Goal: Ask a question

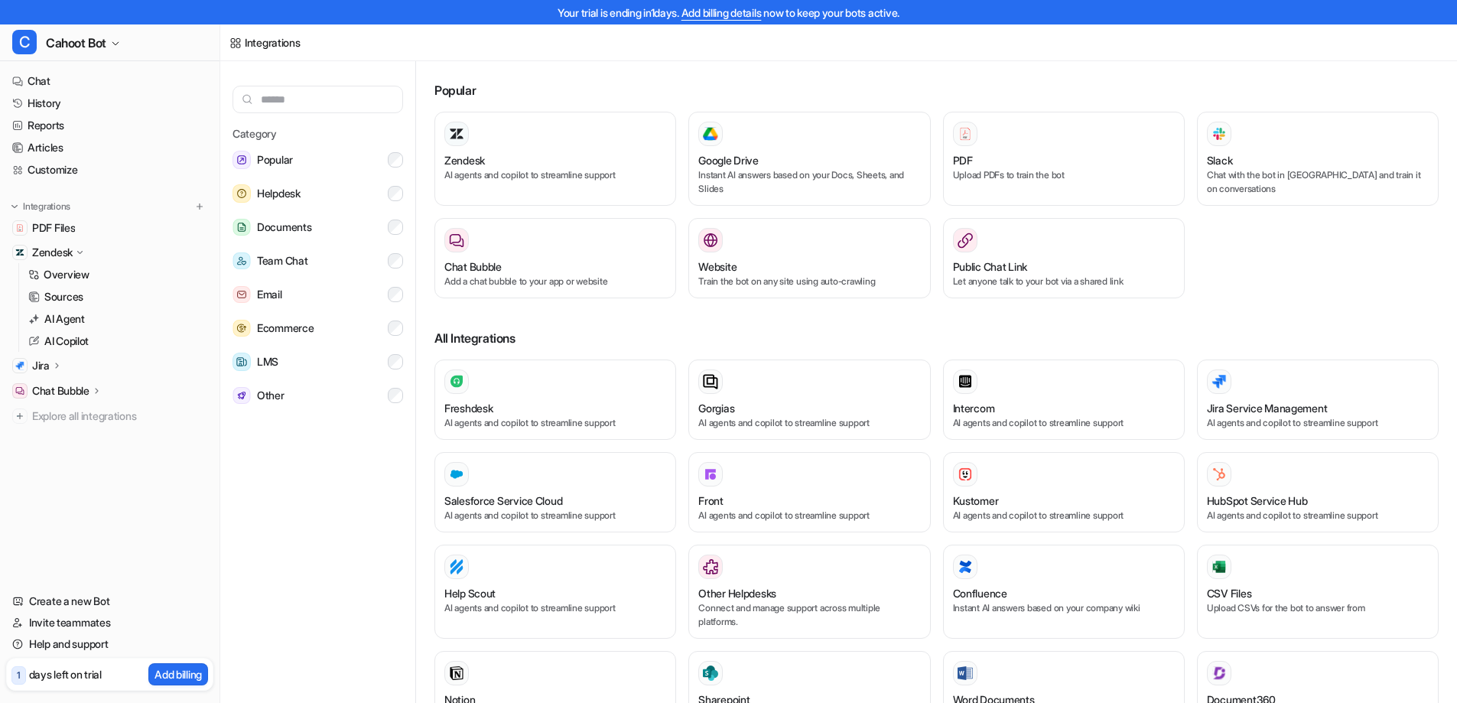
click at [614, 88] on h3 "Popular" at bounding box center [936, 90] width 1004 height 18
click at [77, 83] on link "Chat" at bounding box center [109, 80] width 207 height 21
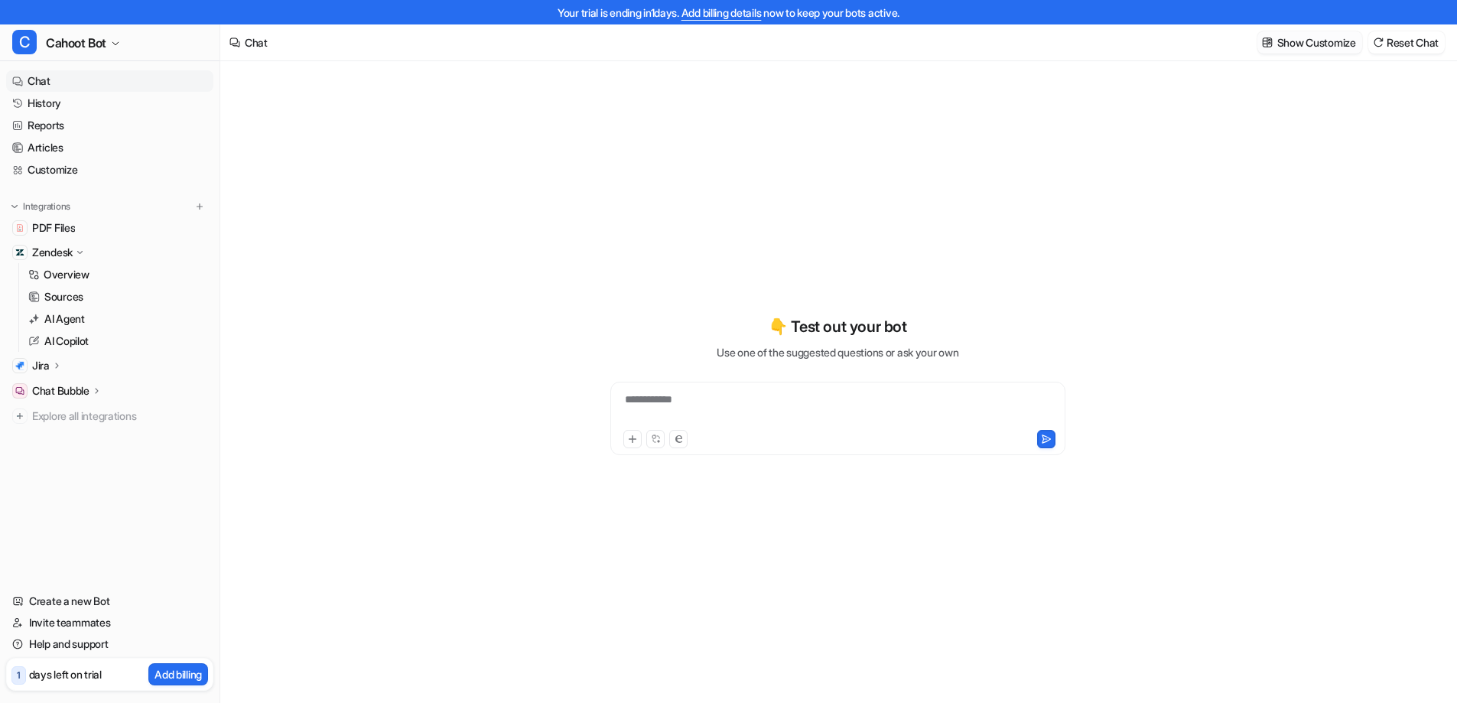
click at [1299, 44] on p "Show Customize" at bounding box center [1316, 42] width 79 height 16
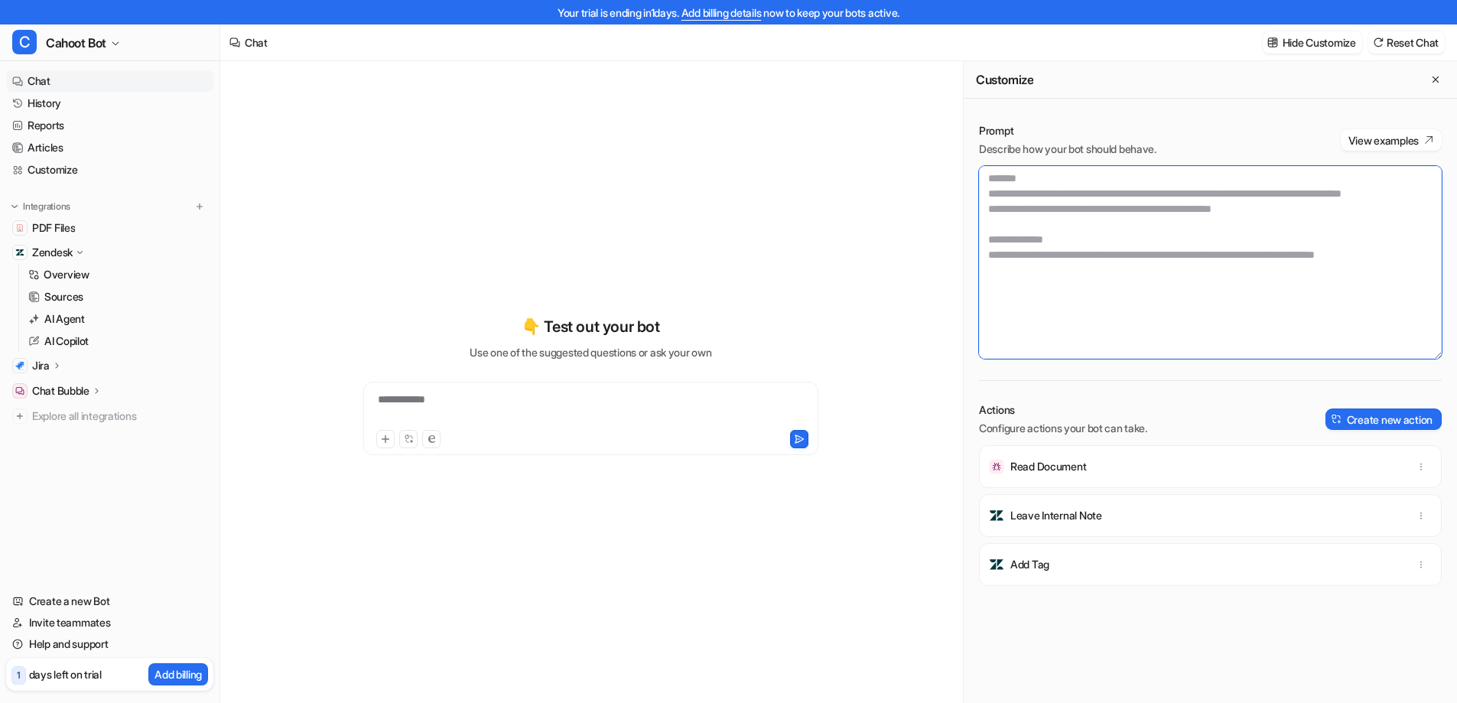
click at [1062, 231] on textarea at bounding box center [1210, 262] width 463 height 193
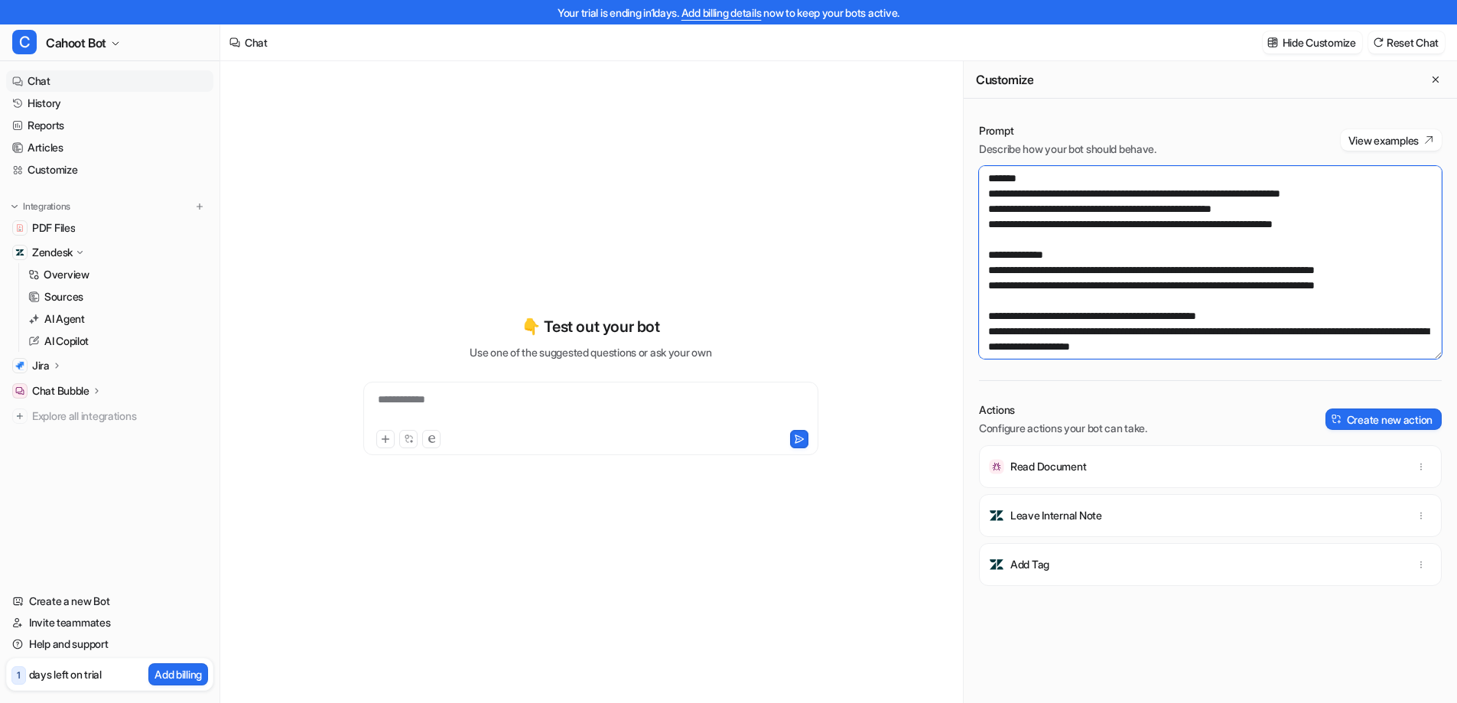
paste textarea "**********"
click at [1100, 239] on textarea "**********" at bounding box center [1204, 262] width 451 height 193
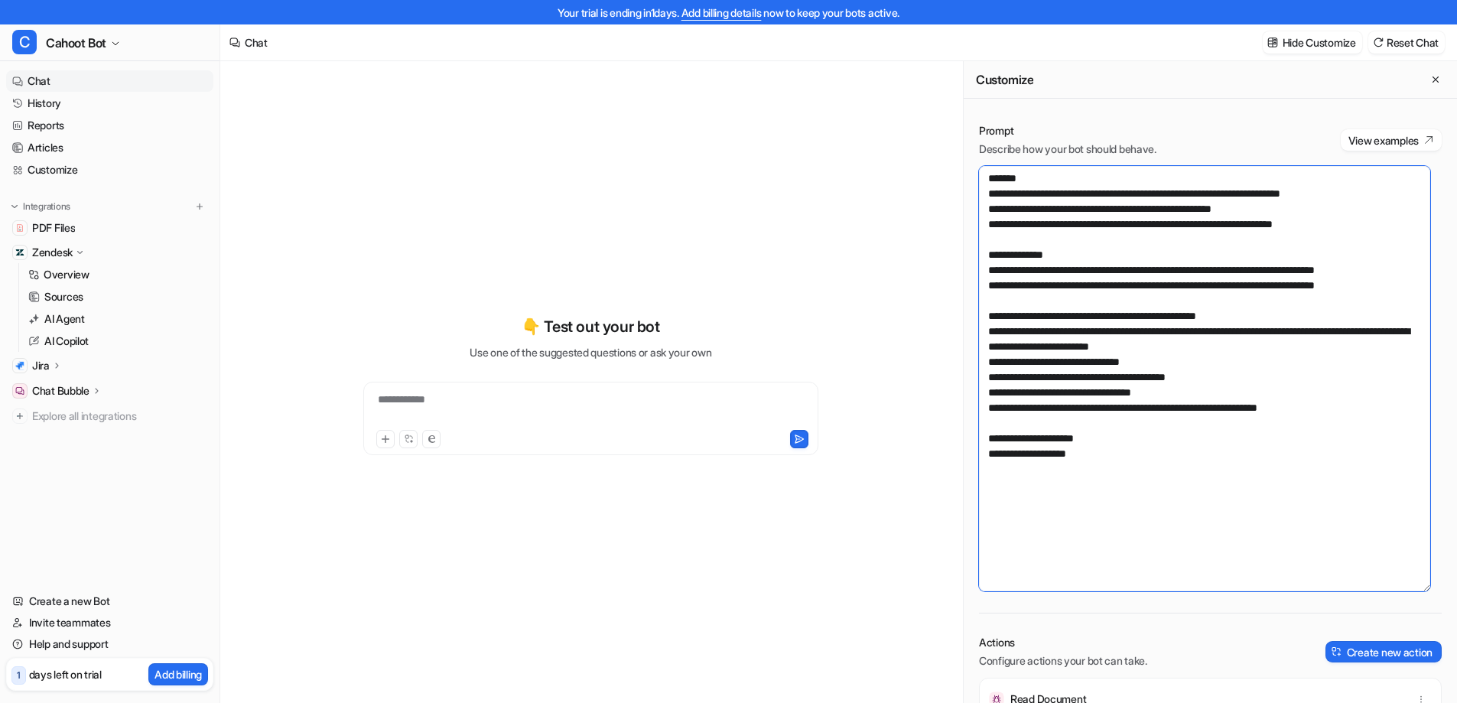
drag, startPoint x: 1423, startPoint y: 351, endPoint x: 1428, endPoint y: 583, distance: 232.5
click at [1428, 583] on textarea "**********" at bounding box center [1204, 378] width 451 height 425
click at [1230, 368] on textarea "**********" at bounding box center [1204, 378] width 451 height 425
click at [1317, 348] on textarea "**********" at bounding box center [1204, 378] width 451 height 425
click at [1139, 441] on textarea "**********" at bounding box center [1204, 378] width 451 height 425
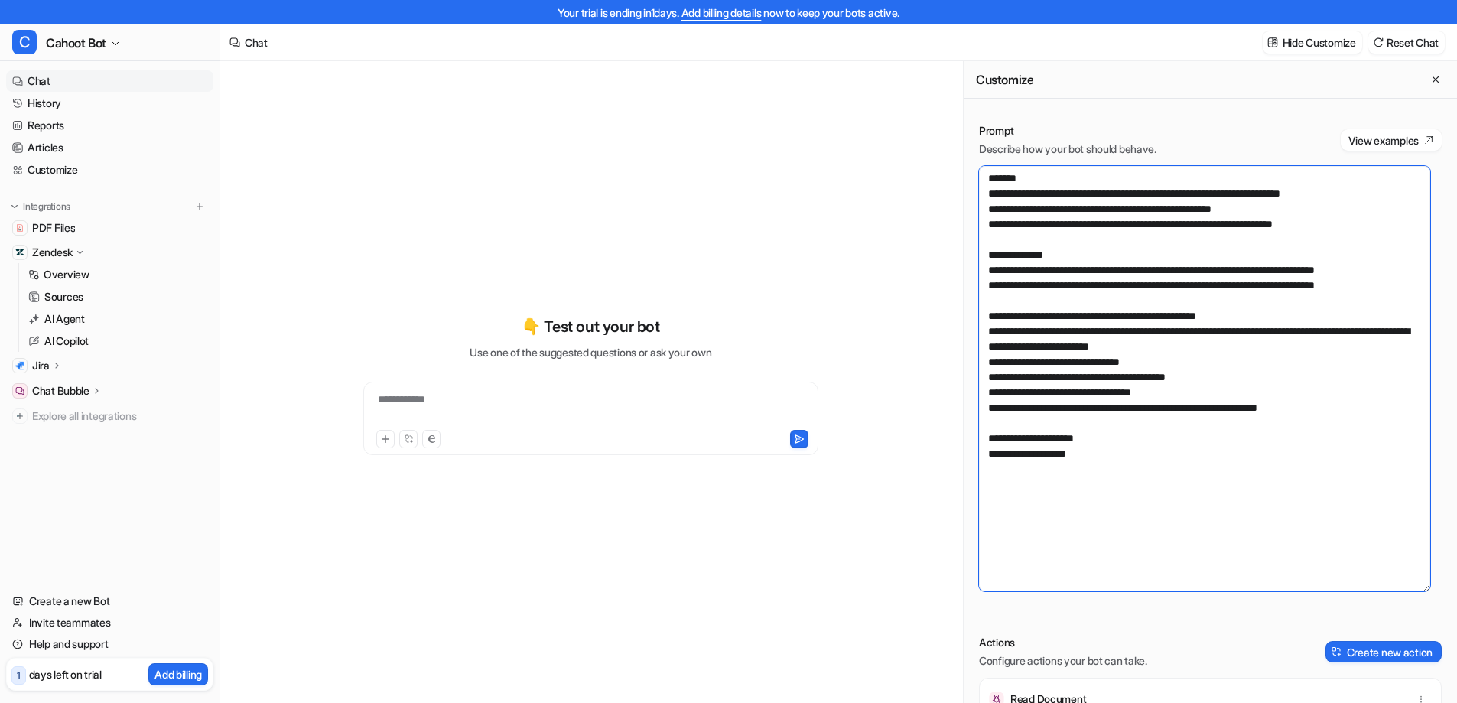
click at [1149, 461] on textarea "**********" at bounding box center [1204, 378] width 451 height 425
paste textarea "**********"
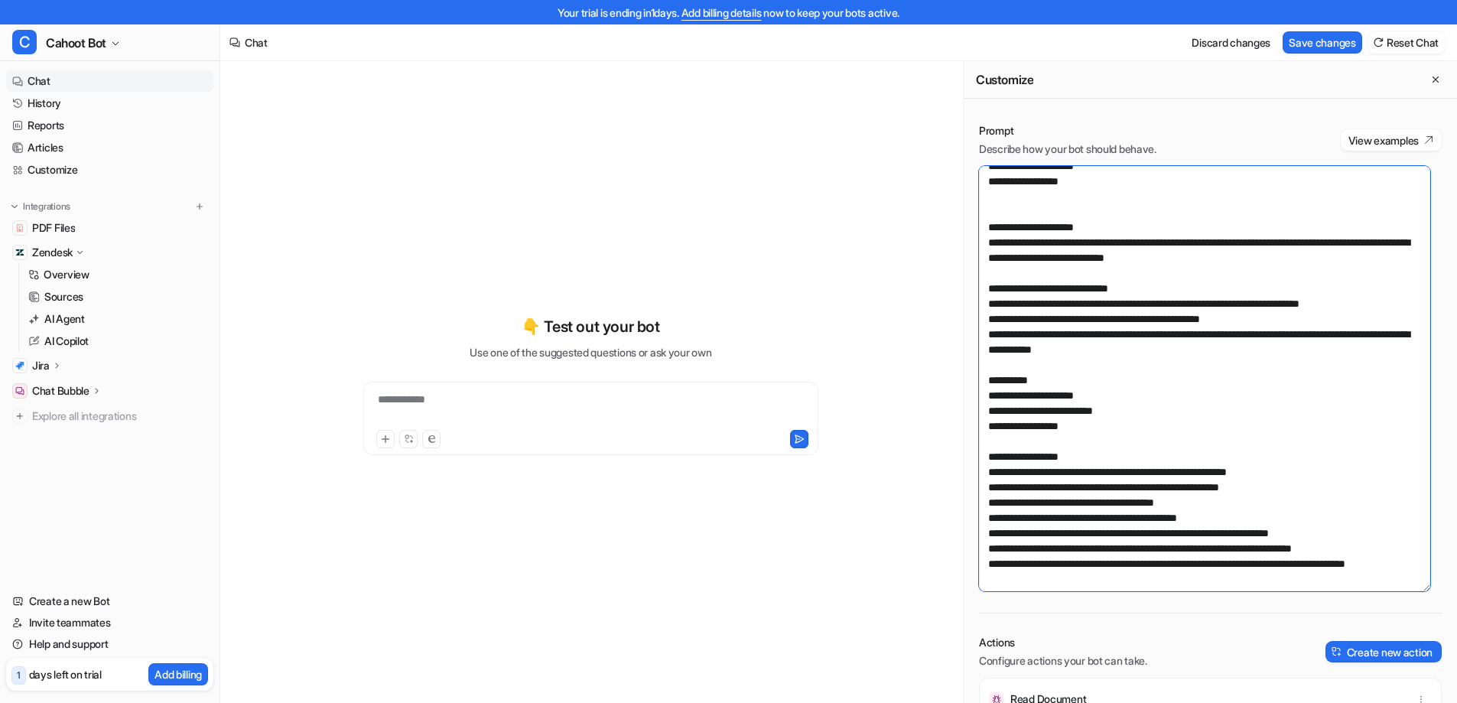
scroll to position [303, 0]
click at [1051, 283] on textarea at bounding box center [1204, 378] width 451 height 425
click at [1156, 345] on textarea at bounding box center [1204, 378] width 451 height 425
type textarea "**********"
click at [741, 147] on div "**********" at bounding box center [591, 385] width 563 height 492
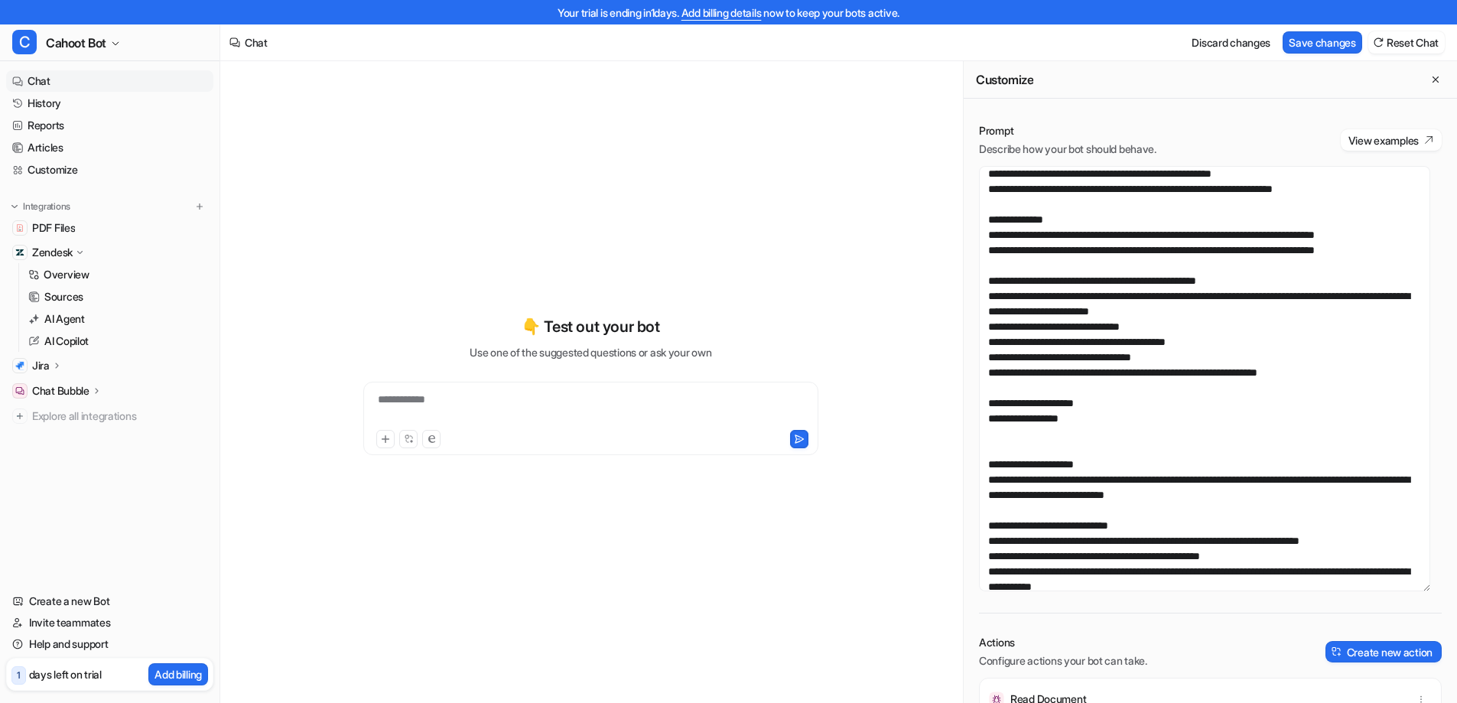
scroll to position [0, 0]
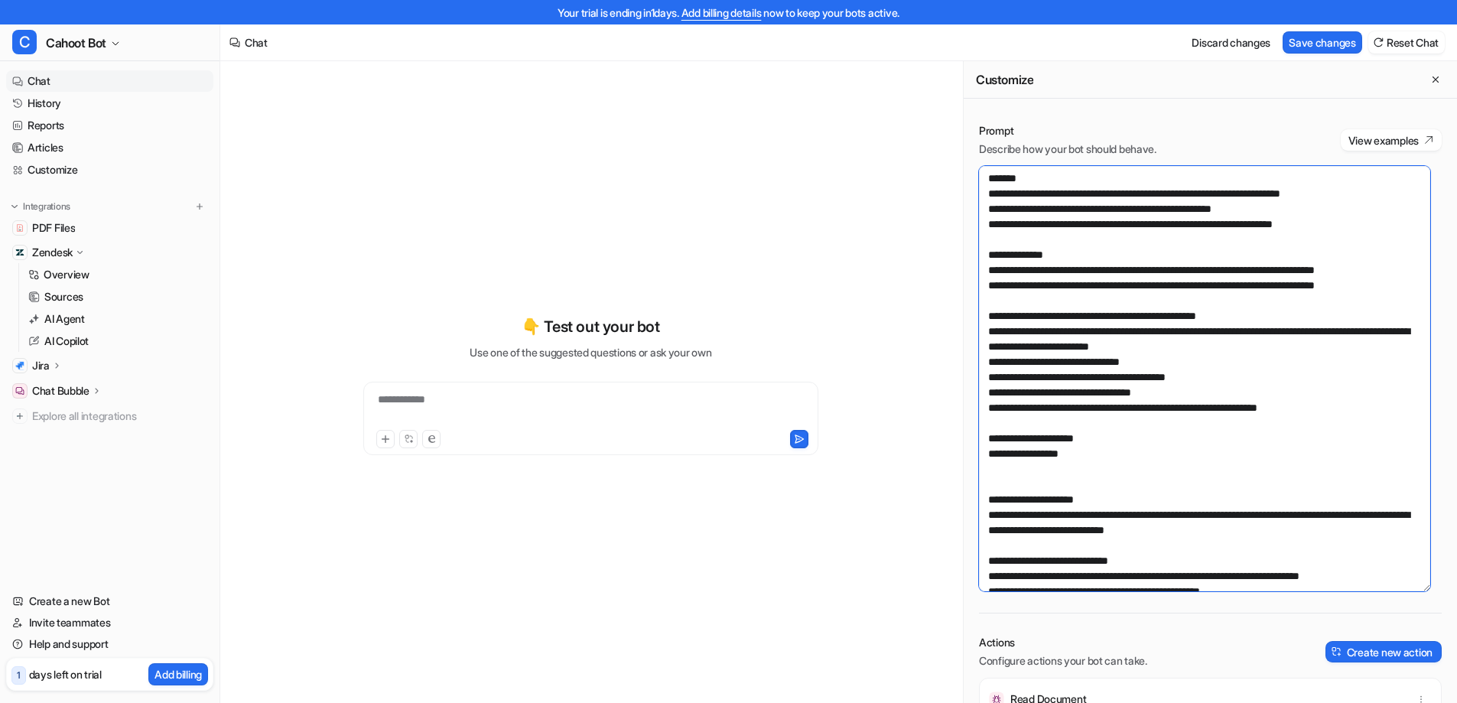
click at [1238, 287] on textarea at bounding box center [1204, 378] width 451 height 425
drag, startPoint x: 987, startPoint y: 177, endPoint x: 1093, endPoint y: 366, distance: 216.4
click at [1093, 366] on textarea at bounding box center [1204, 378] width 451 height 425
click at [1185, 427] on textarea at bounding box center [1204, 378] width 451 height 425
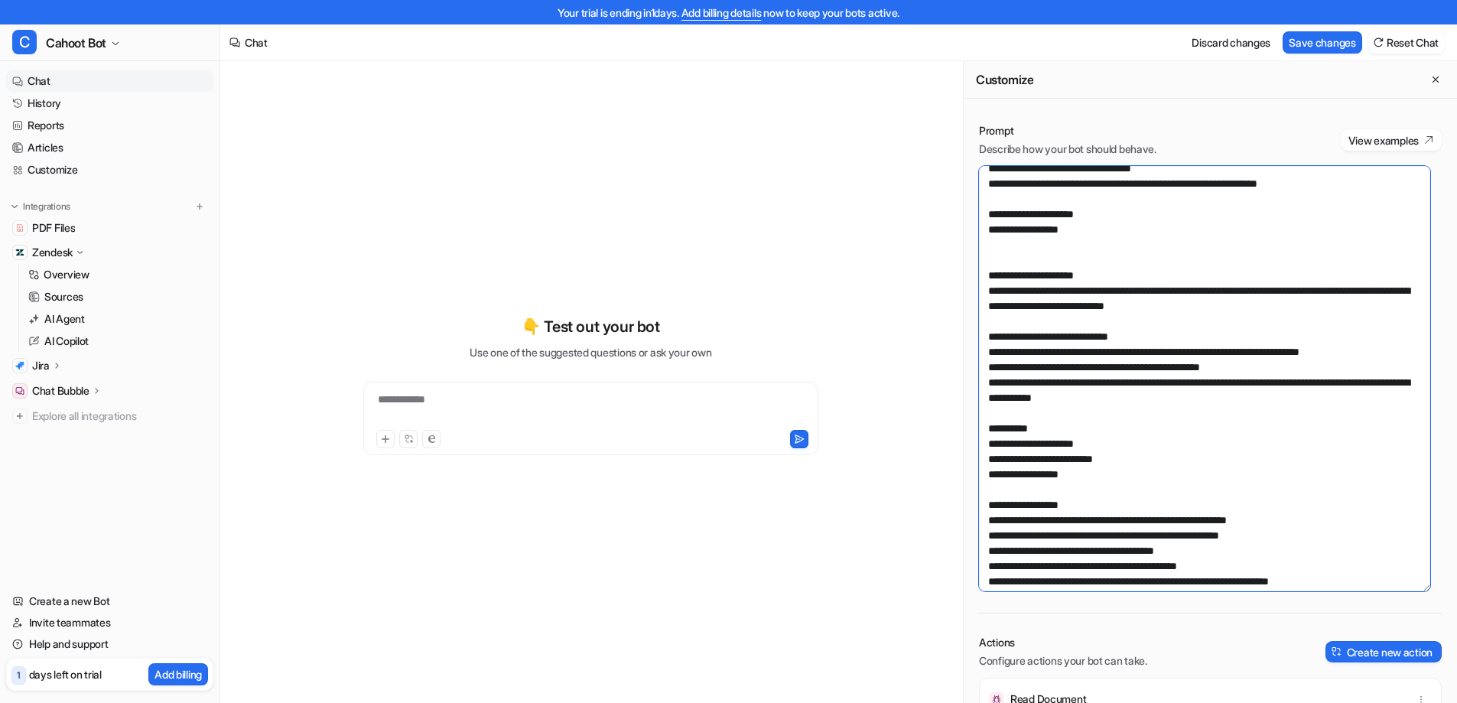
scroll to position [303, 0]
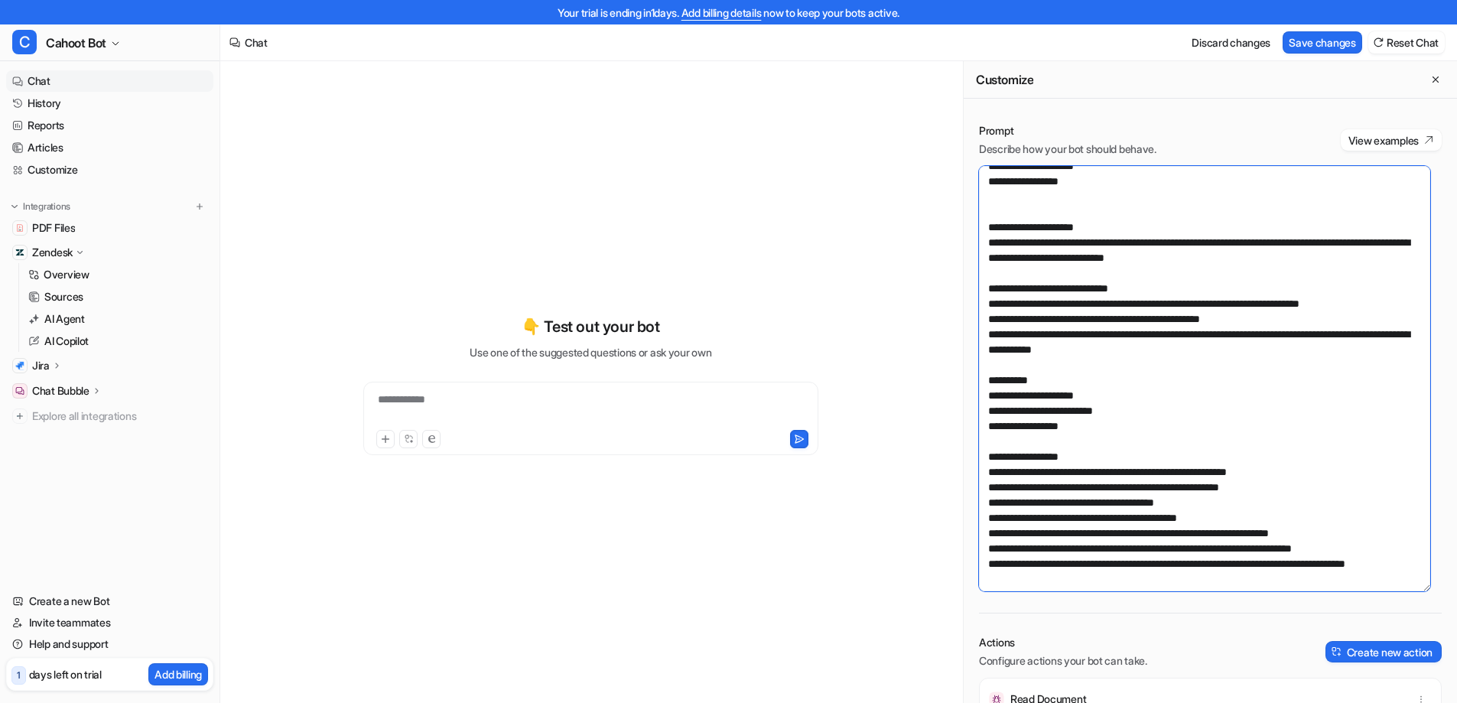
click at [1142, 374] on textarea at bounding box center [1204, 378] width 451 height 425
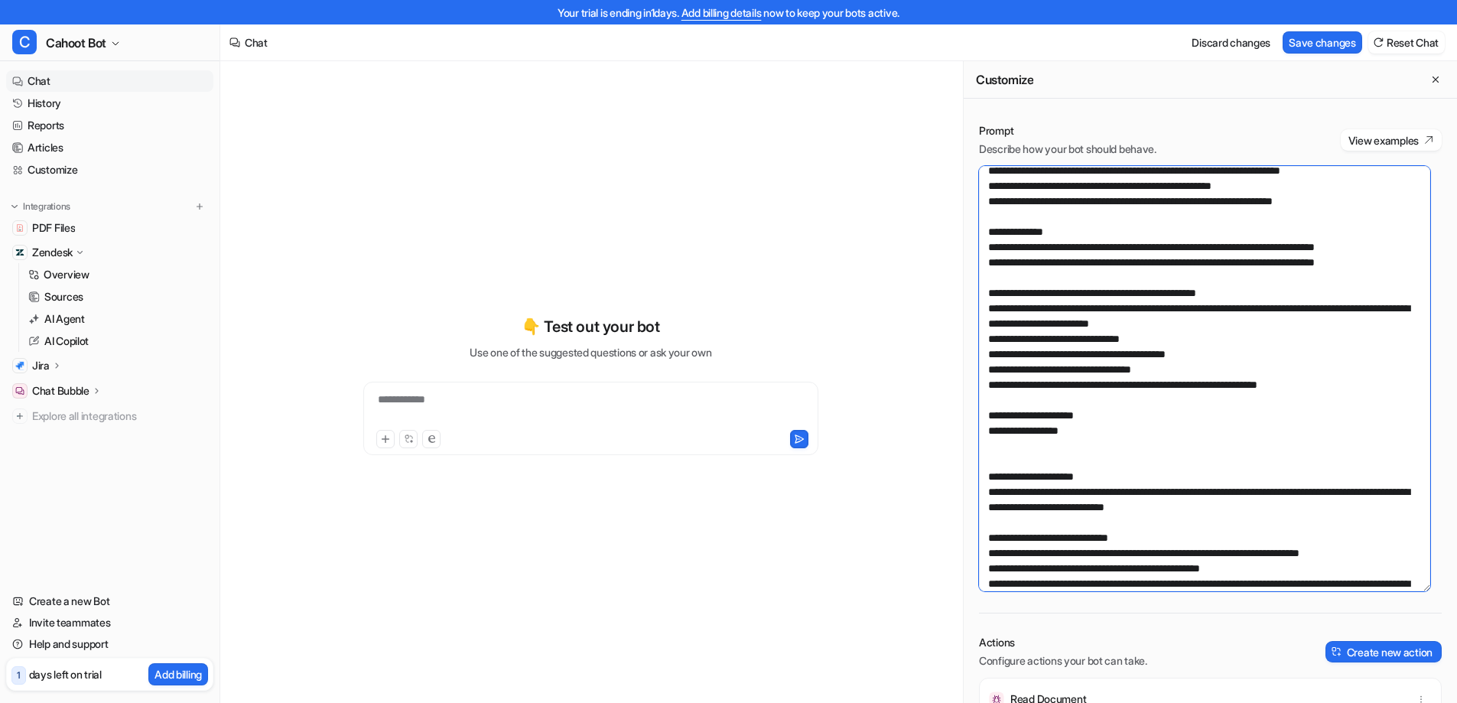
scroll to position [0, 0]
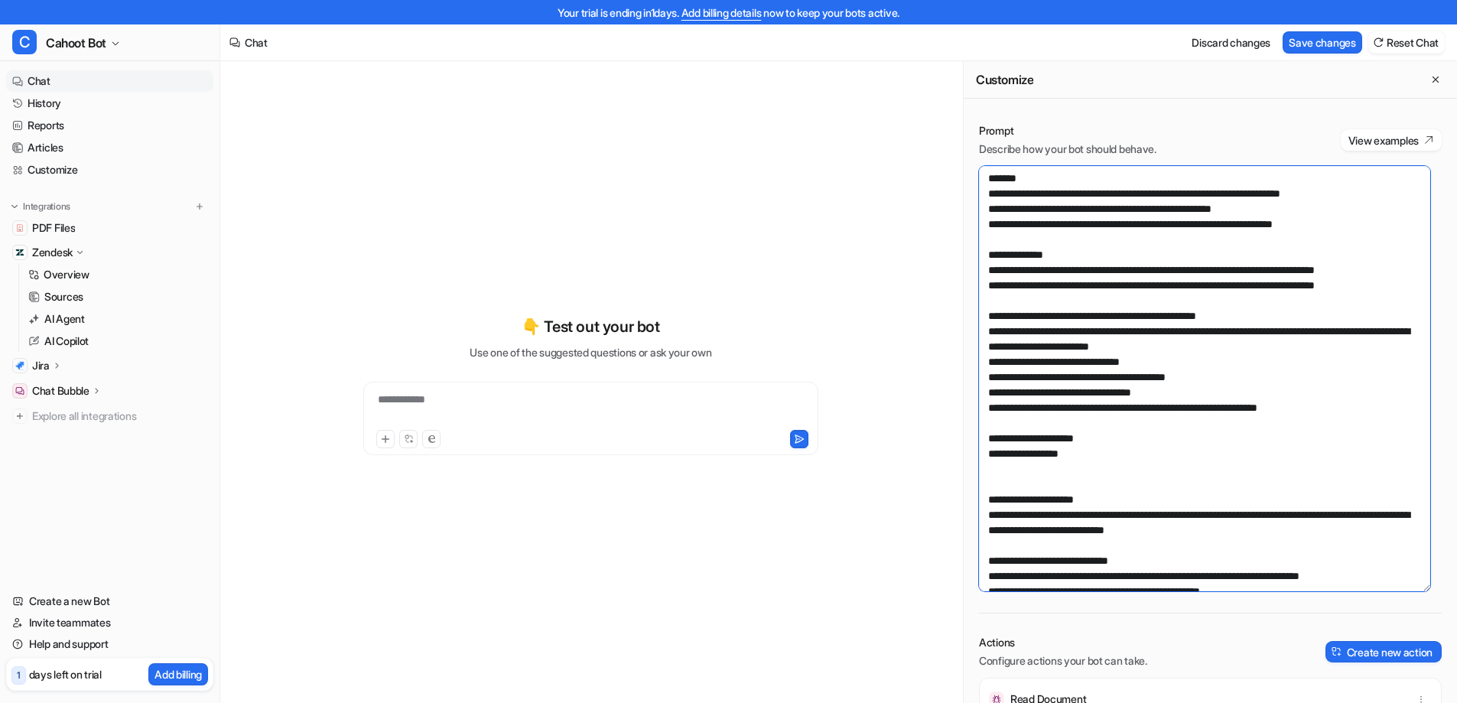
click at [1048, 305] on textarea at bounding box center [1204, 378] width 451 height 425
click at [1085, 323] on textarea at bounding box center [1204, 378] width 451 height 425
click at [1097, 277] on textarea at bounding box center [1204, 378] width 451 height 425
click at [1116, 219] on textarea at bounding box center [1204, 378] width 451 height 425
click at [1128, 211] on textarea at bounding box center [1204, 378] width 451 height 425
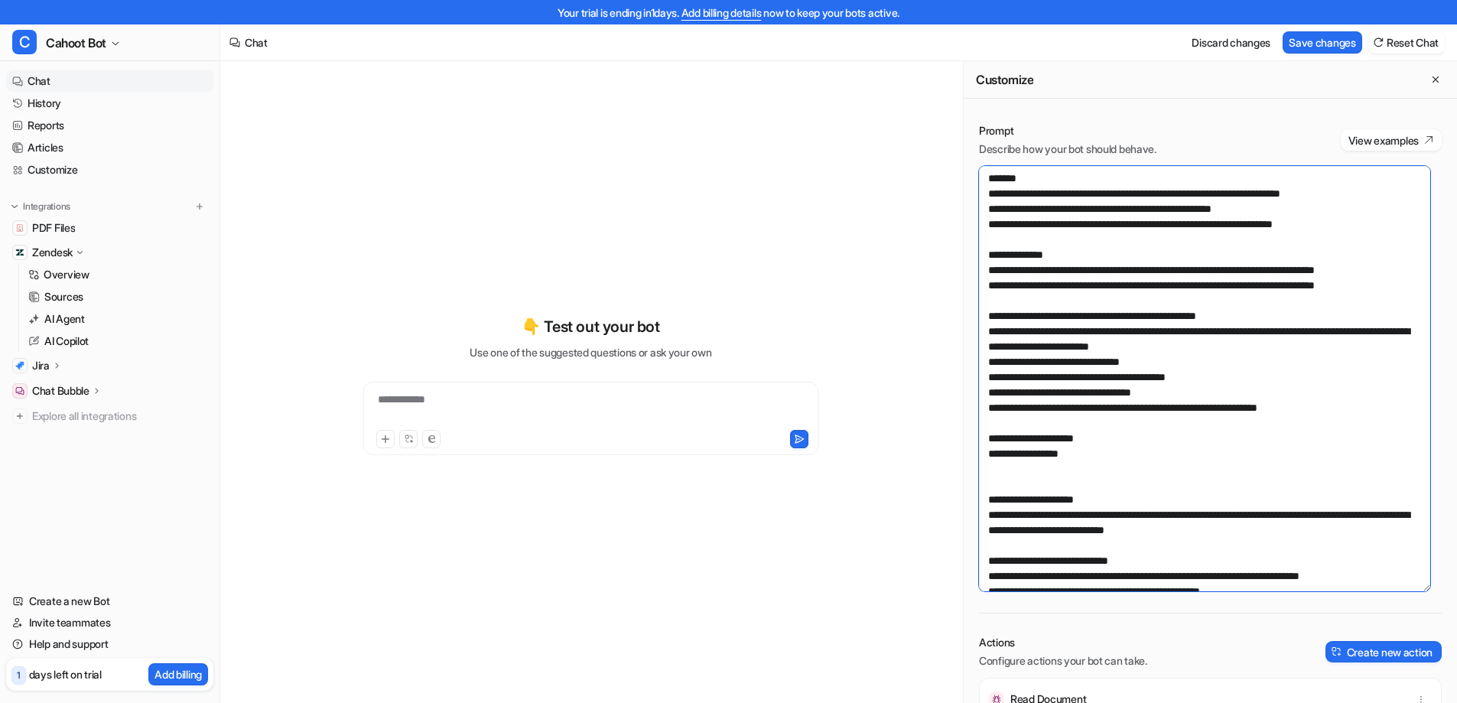
click at [1154, 304] on textarea at bounding box center [1204, 378] width 451 height 425
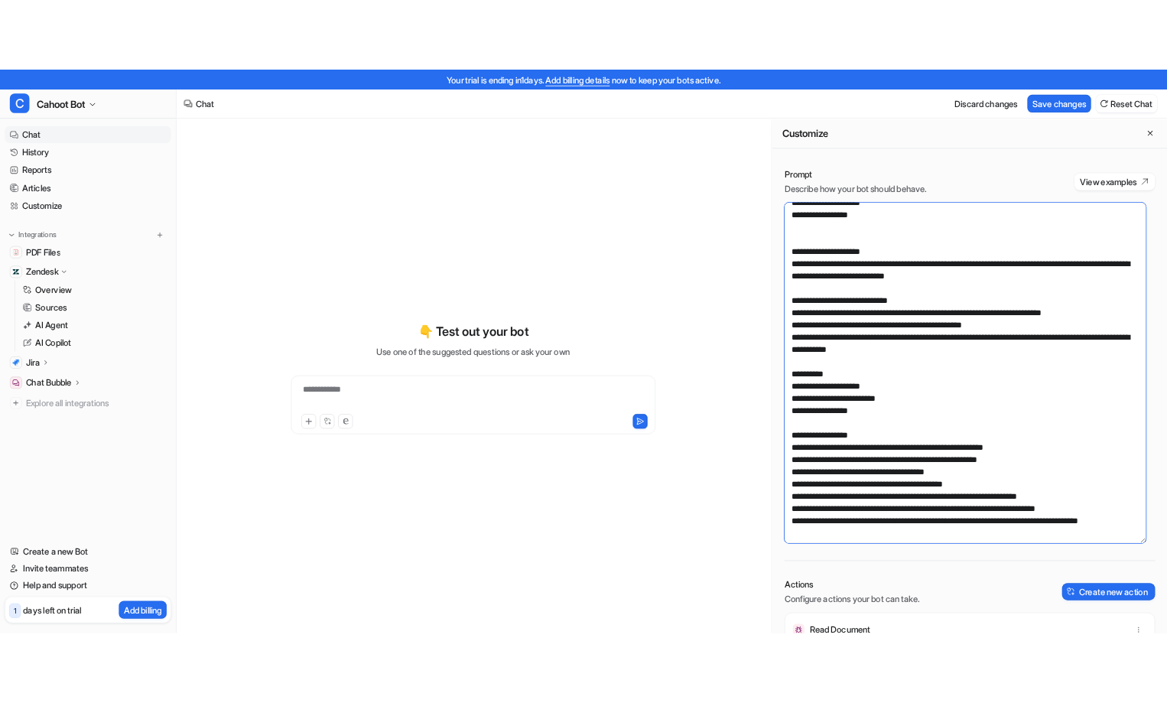
scroll to position [303, 0]
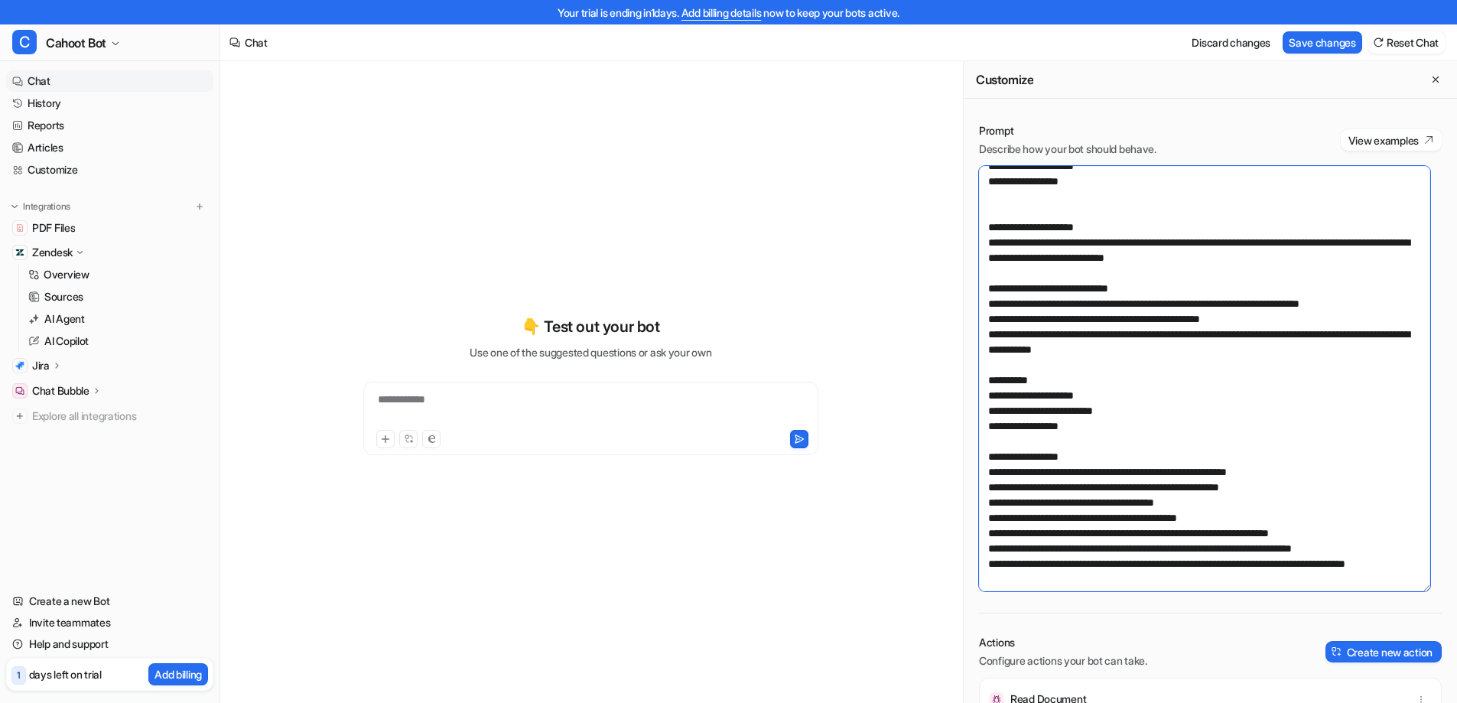
click at [1044, 444] on textarea at bounding box center [1204, 378] width 451 height 425
drag, startPoint x: 1064, startPoint y: 549, endPoint x: 992, endPoint y: 416, distance: 151.6
click at [992, 416] on textarea at bounding box center [1204, 378] width 451 height 425
click at [1085, 400] on textarea at bounding box center [1204, 378] width 451 height 425
click at [663, 200] on div "**********" at bounding box center [591, 385] width 563 height 492
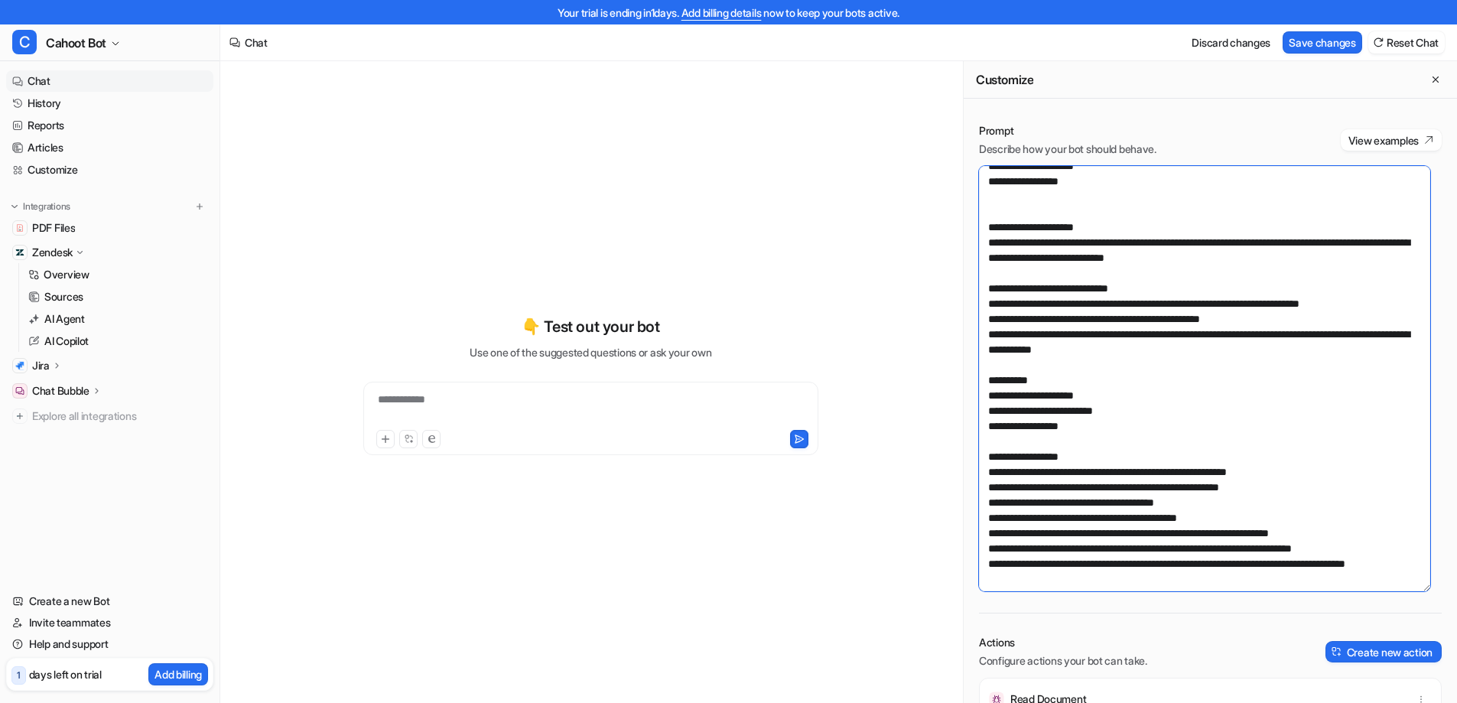
click at [1126, 280] on textarea at bounding box center [1204, 378] width 451 height 425
click at [1107, 380] on textarea at bounding box center [1204, 378] width 451 height 425
click at [1123, 348] on textarea at bounding box center [1204, 378] width 451 height 425
drag, startPoint x: 1021, startPoint y: 446, endPoint x: 1129, endPoint y: 449, distance: 108.6
click at [1129, 449] on textarea at bounding box center [1204, 378] width 451 height 425
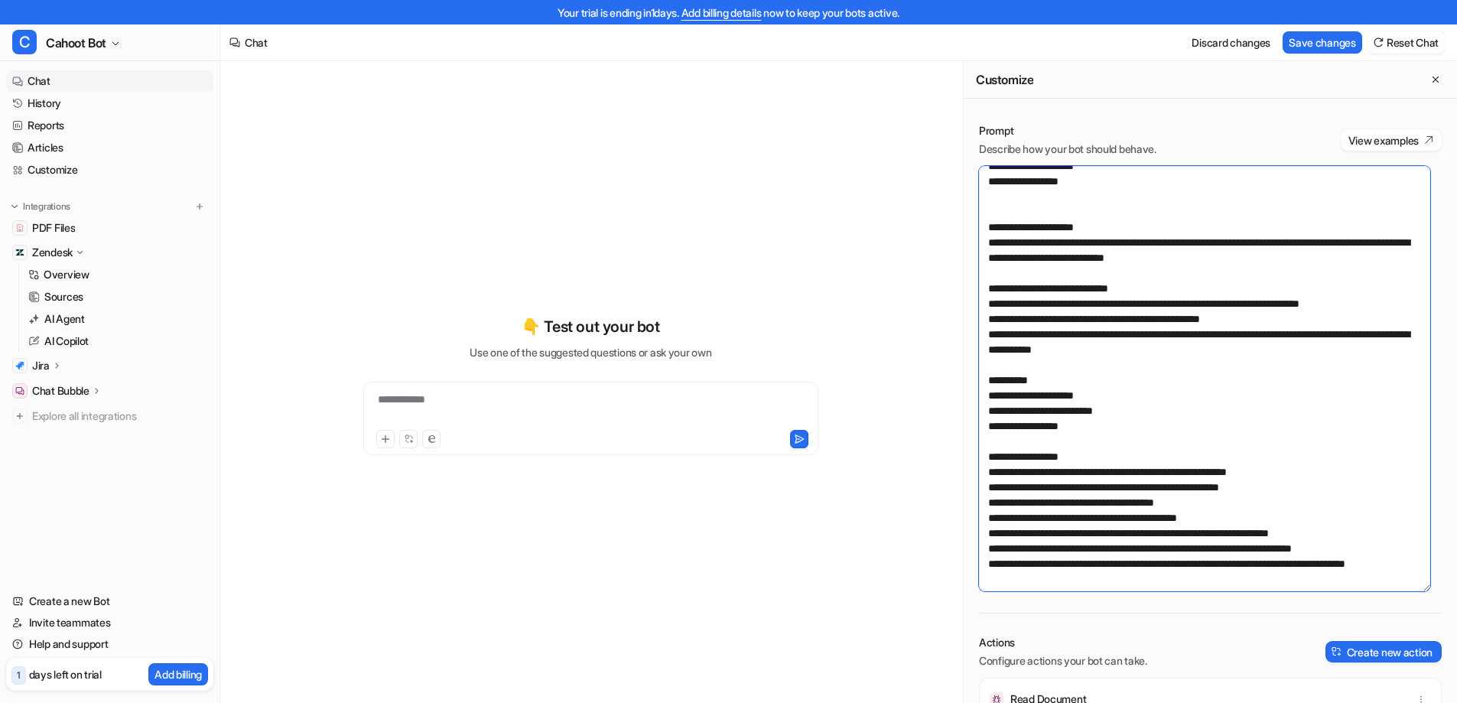
click at [1168, 452] on textarea at bounding box center [1204, 378] width 451 height 425
drag, startPoint x: 1124, startPoint y: 502, endPoint x: 1210, endPoint y: 500, distance: 85.7
click at [1210, 500] on textarea at bounding box center [1204, 378] width 451 height 425
click at [1150, 366] on textarea at bounding box center [1204, 378] width 451 height 425
click at [1155, 522] on textarea at bounding box center [1204, 378] width 451 height 425
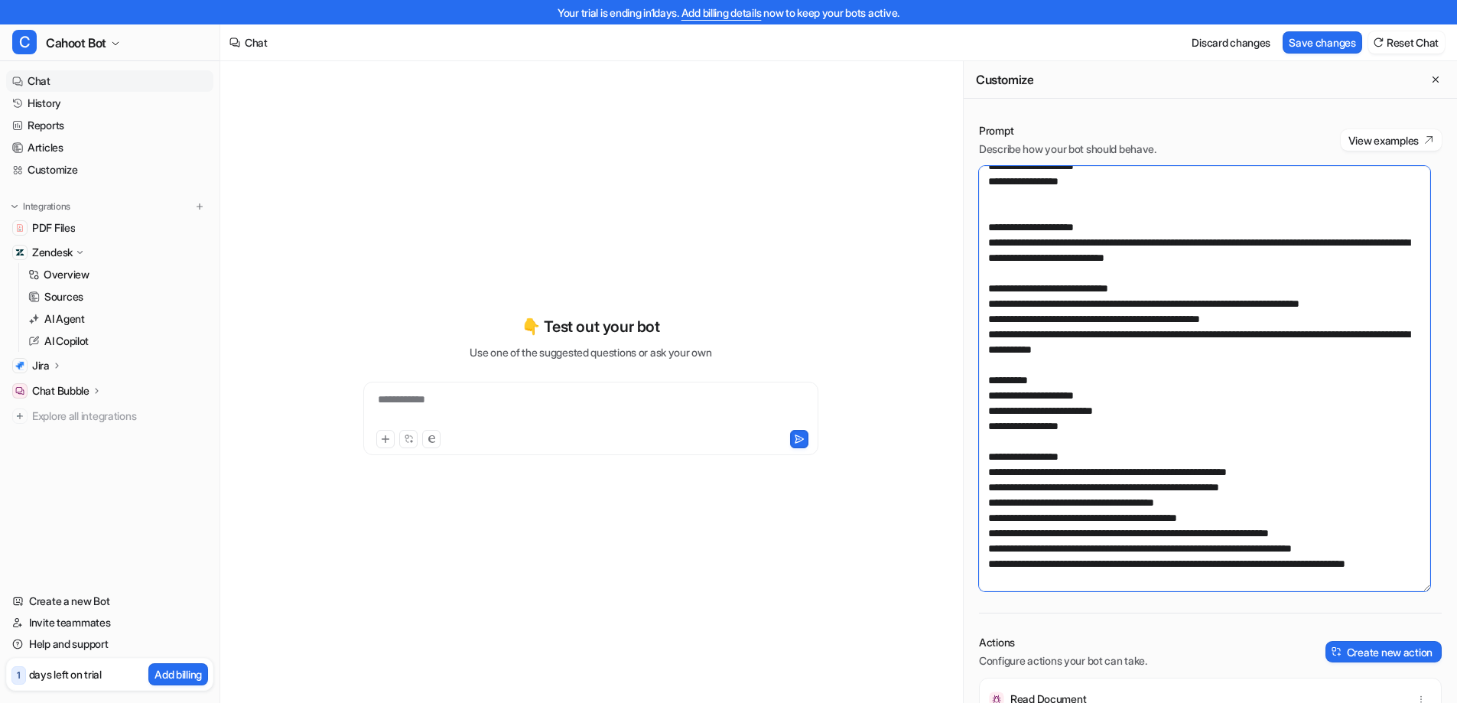
click at [1255, 504] on textarea at bounding box center [1204, 378] width 451 height 425
click at [1129, 312] on textarea at bounding box center [1204, 378] width 451 height 425
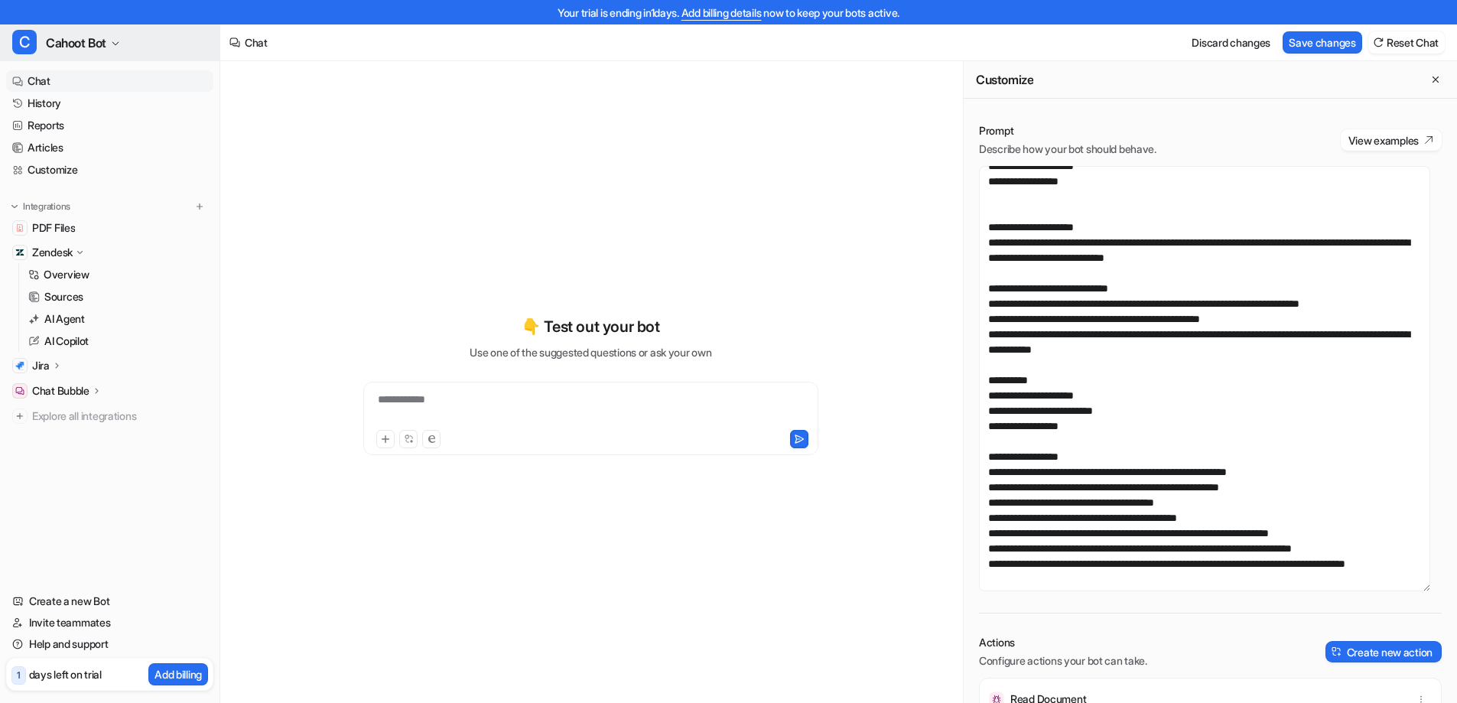
click at [124, 48] on button "C Cahoot Bot" at bounding box center [109, 42] width 219 height 37
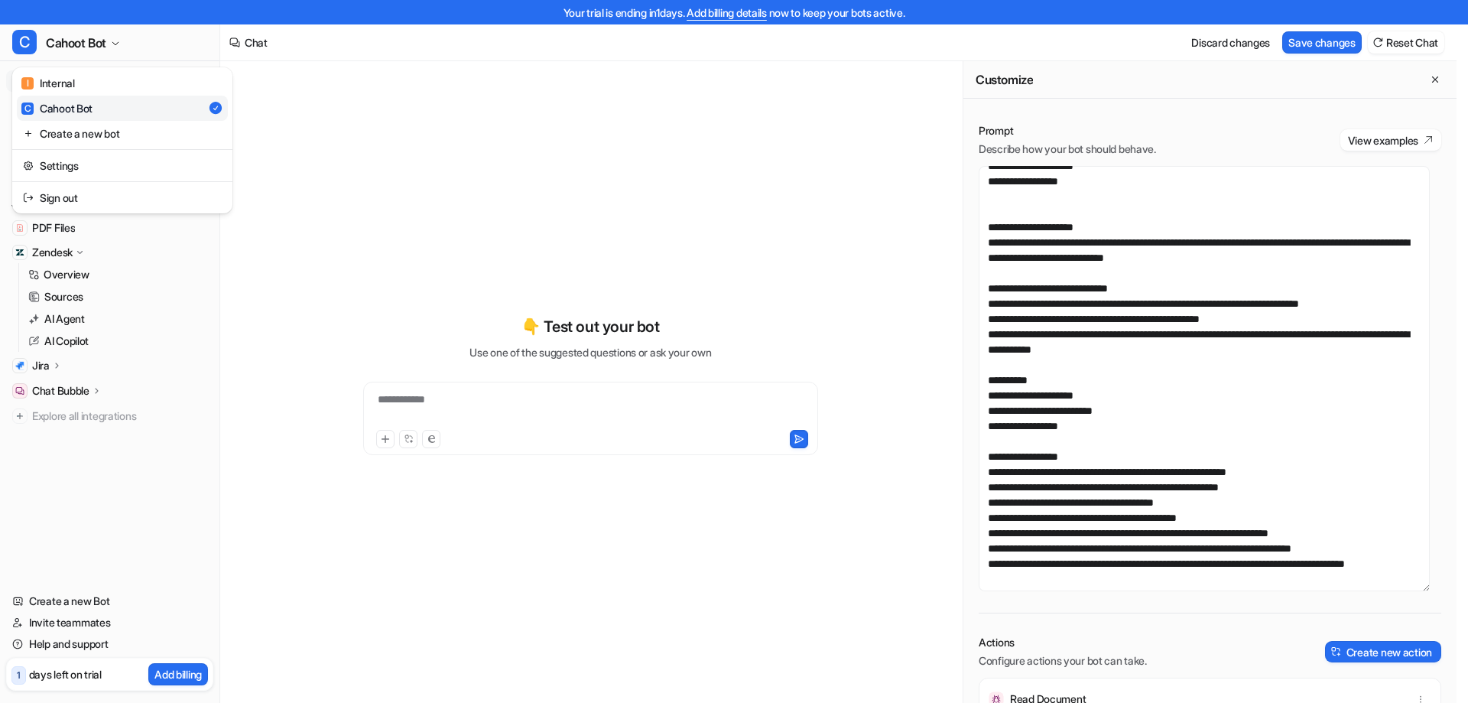
click at [623, 128] on div "**********" at bounding box center [728, 351] width 1457 height 703
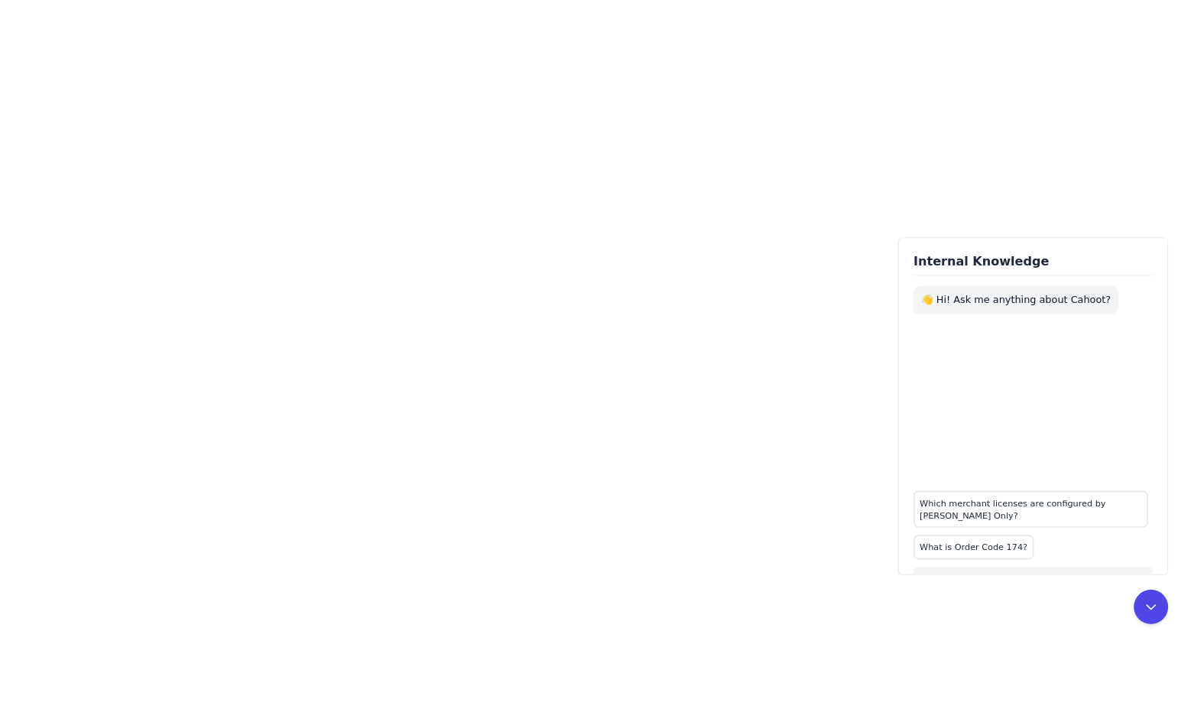
scroll to position [5, 0]
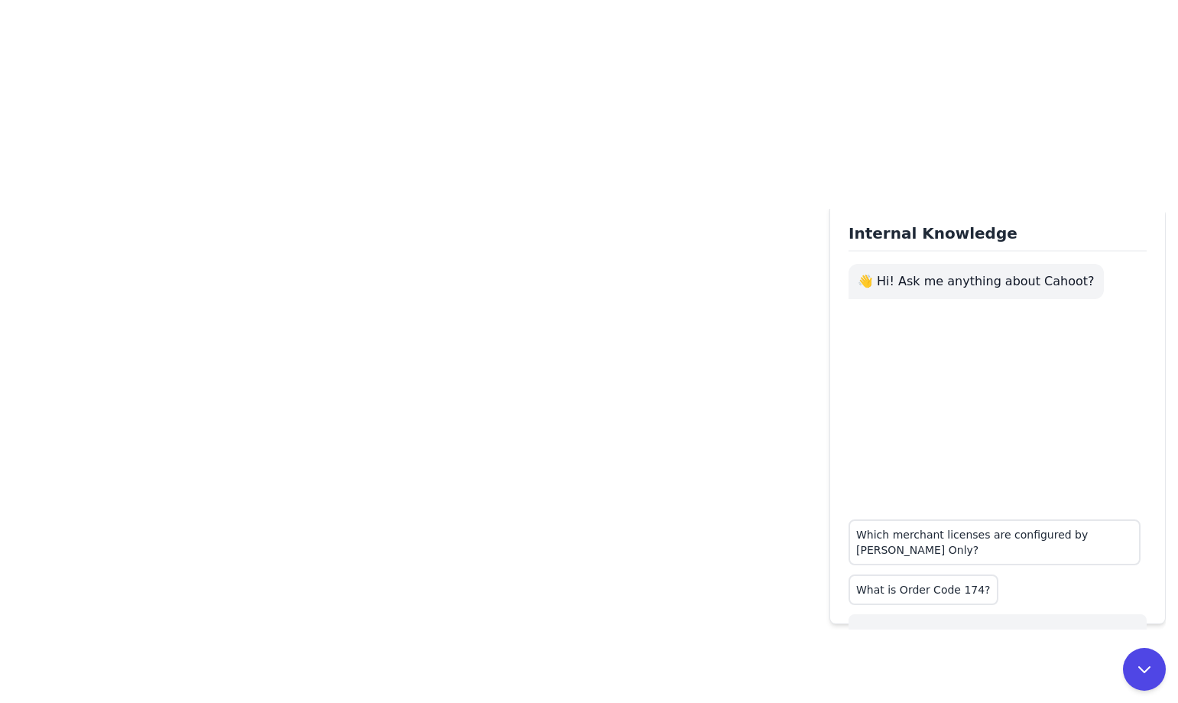
click at [995, 403] on div "👋 Hi! Ask me anything about Cahoot?" at bounding box center [998, 406] width 298 height 284
click at [933, 421] on div "👋 Hi! Ask me anything about Cahoot?" at bounding box center [998, 406] width 298 height 284
click at [957, 537] on button "Which merchant licenses are configured by [PERSON_NAME] Only?" at bounding box center [995, 542] width 292 height 46
click at [1060, 515] on div "Which merchant licenses are configured by [PERSON_NAME] Only? What is Order Cod…" at bounding box center [998, 556] width 298 height 98
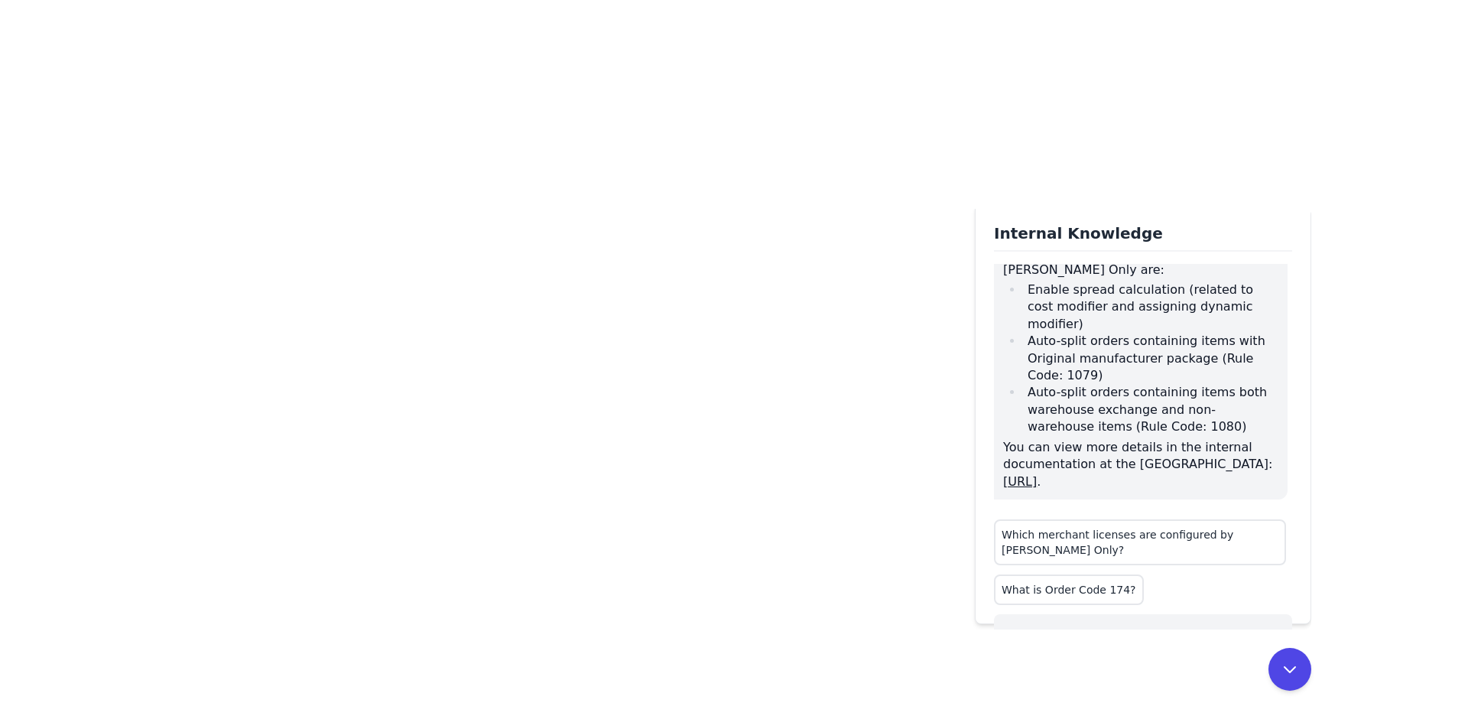
scroll to position [53, 0]
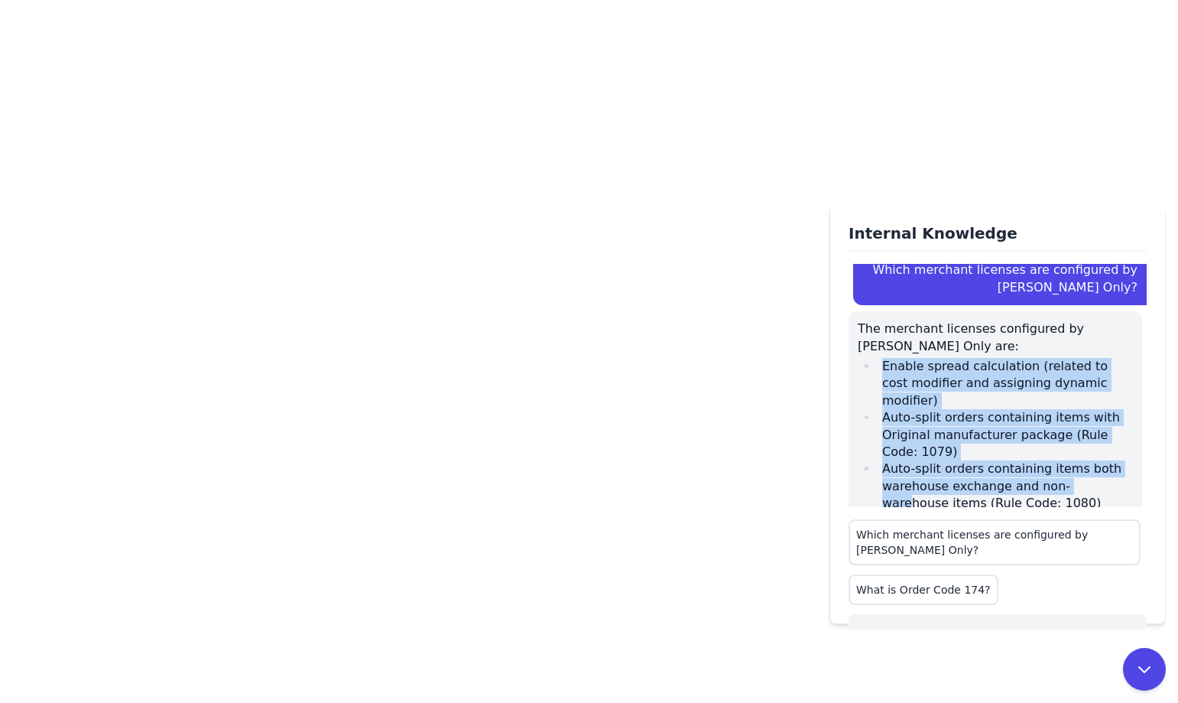
drag, startPoint x: 881, startPoint y: 347, endPoint x: 1075, endPoint y: 454, distance: 221.8
click at [1075, 454] on ul "Enable spread calculation (related to cost modifier and assigning dynamic modif…" at bounding box center [995, 435] width 275 height 154
click at [1075, 460] on li "Auto-split orders containing items both warehouse exchange and non-warehouse it…" at bounding box center [1005, 485] width 255 height 51
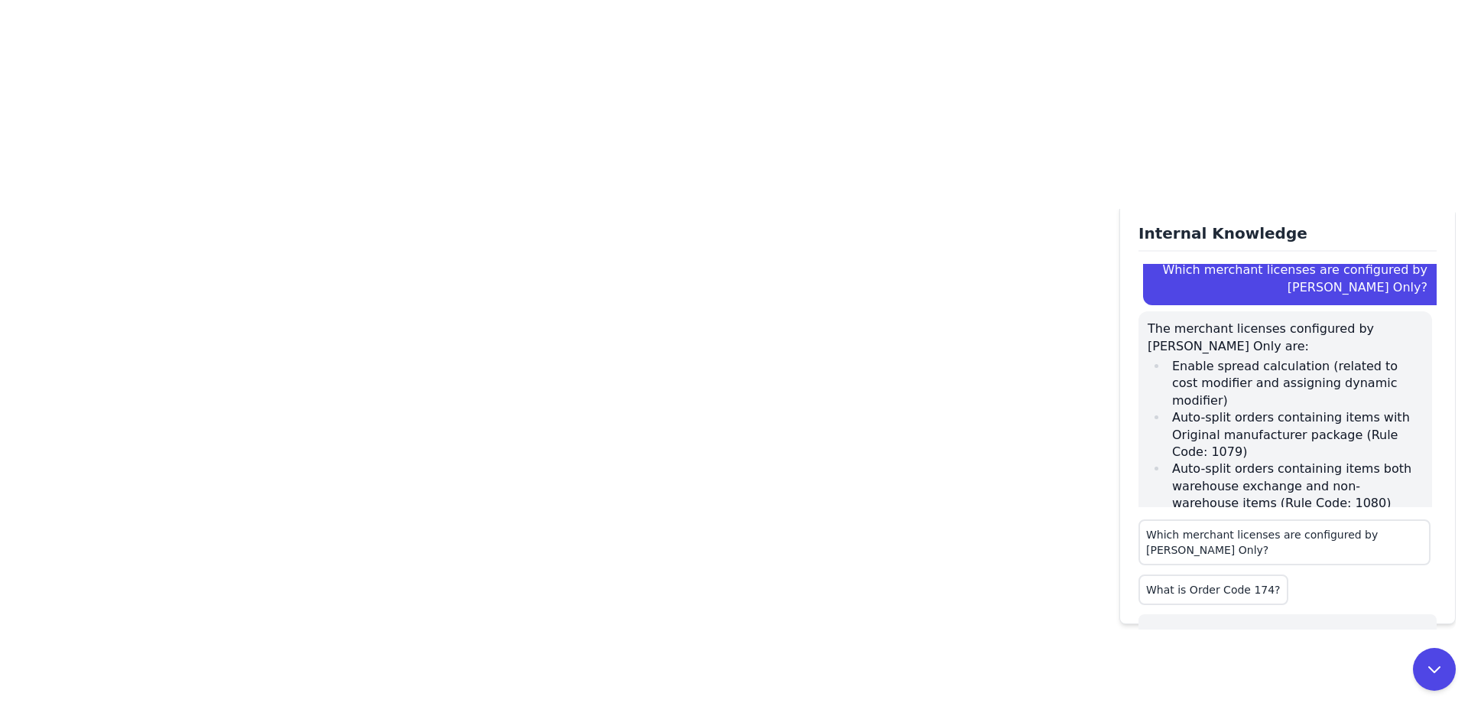
scroll to position [0, 0]
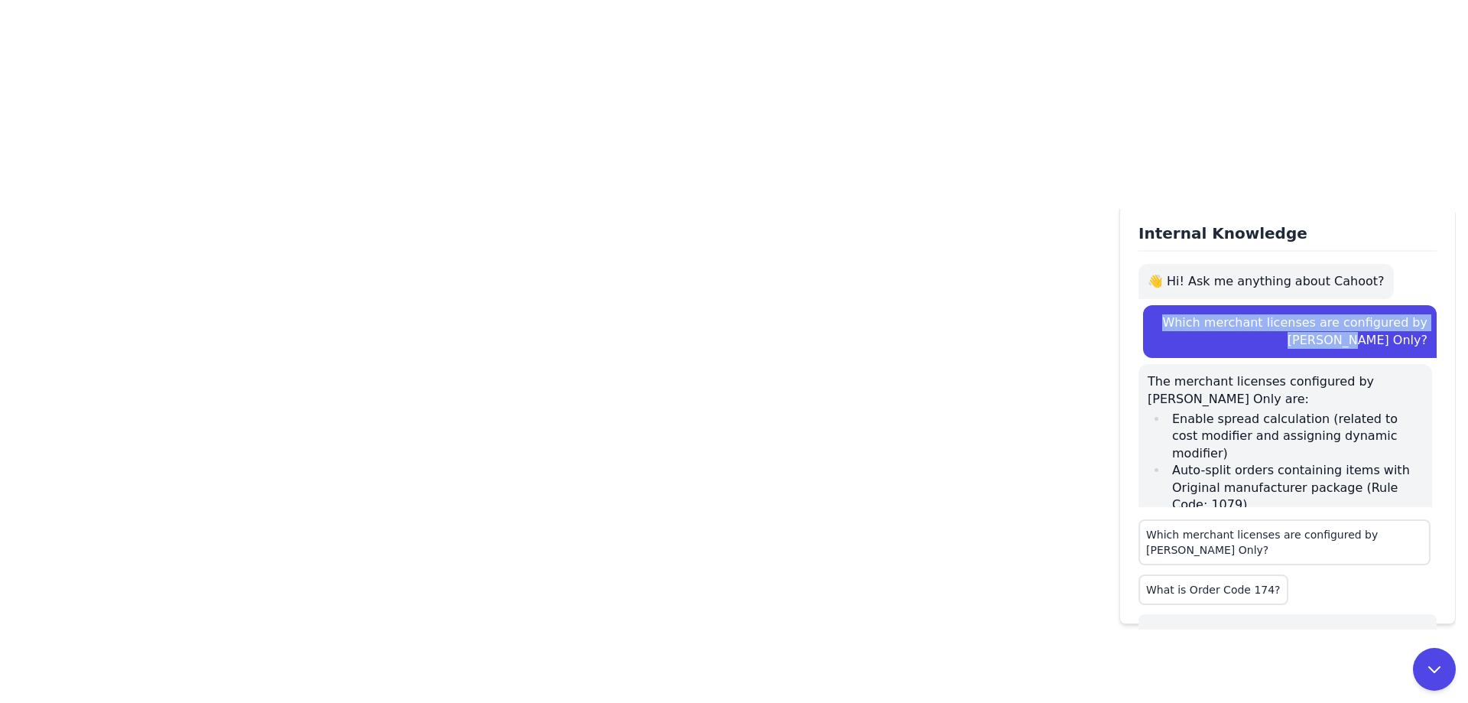
drag, startPoint x: 1171, startPoint y: 324, endPoint x: 1439, endPoint y: 341, distance: 268.9
click at [1439, 341] on div "Internal Knowledge 👋 Hi! Ask me anything about Cahoot? Which merchant licenses …" at bounding box center [1288, 413] width 336 height 421
click at [1266, 353] on div "Which merchant licenses are configured by [PERSON_NAME] Only?" at bounding box center [1290, 331] width 294 height 53
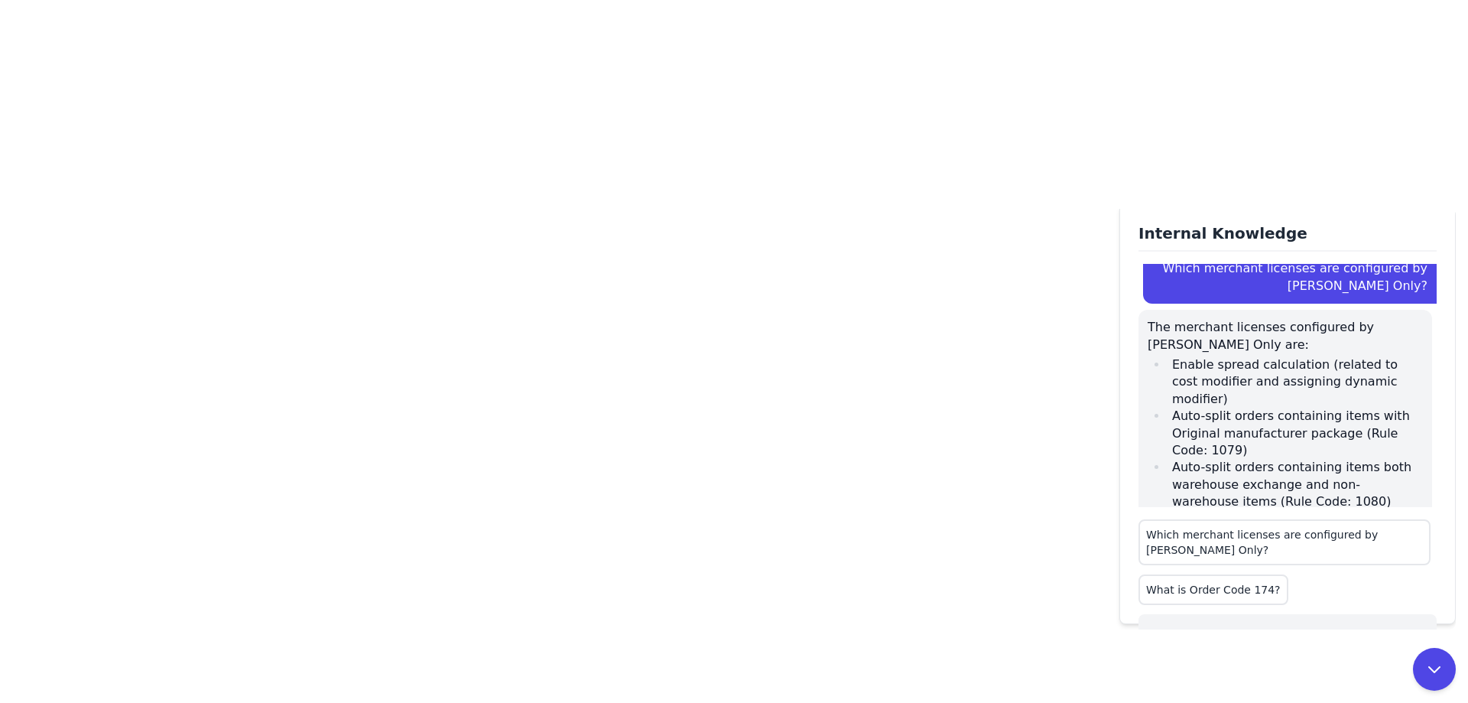
scroll to position [76, 0]
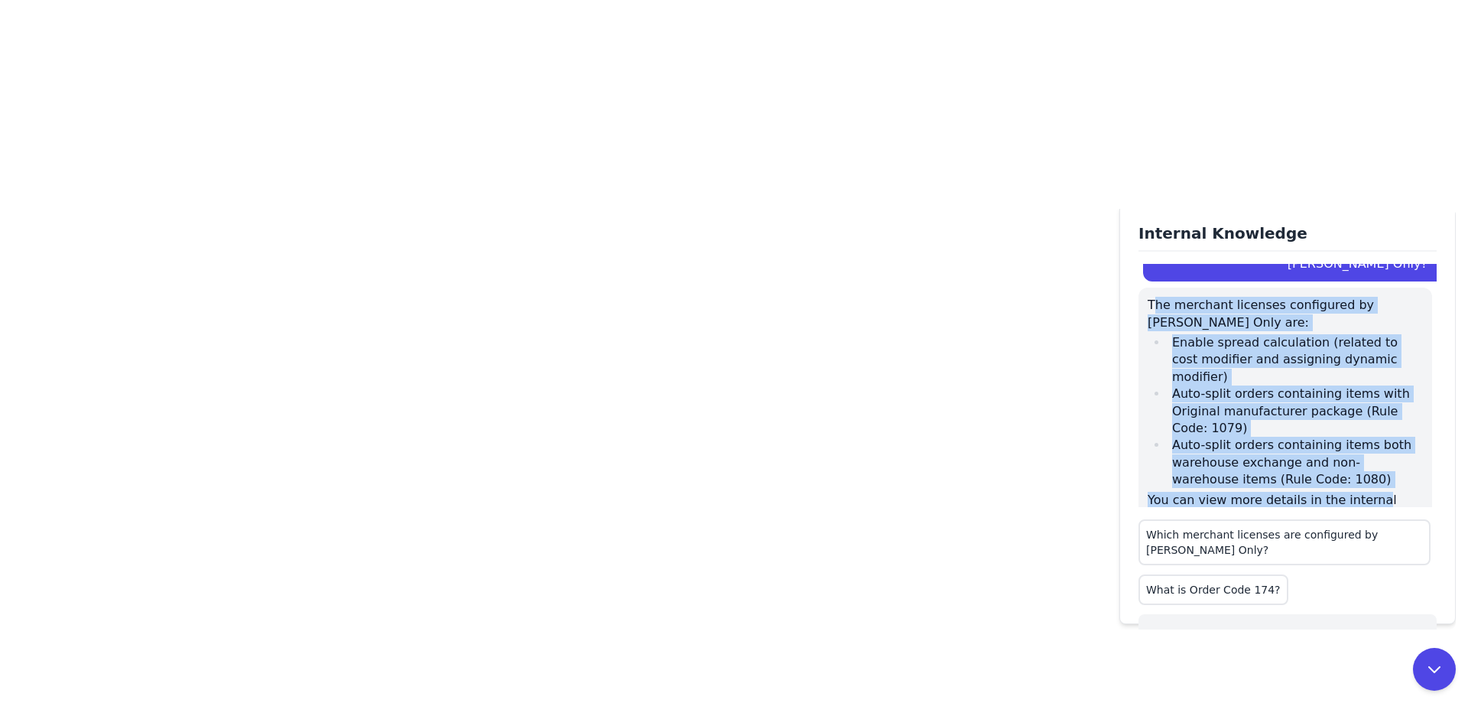
drag, startPoint x: 1152, startPoint y: 306, endPoint x: 1360, endPoint y: 454, distance: 255.5
click at [1360, 454] on div "The merchant licenses configured by [PERSON_NAME] Only are: Enable spread calcu…" at bounding box center [1286, 420] width 294 height 265
click at [1235, 437] on li "Auto-split orders containing items both warehouse exchange and non-warehouse it…" at bounding box center [1295, 462] width 255 height 51
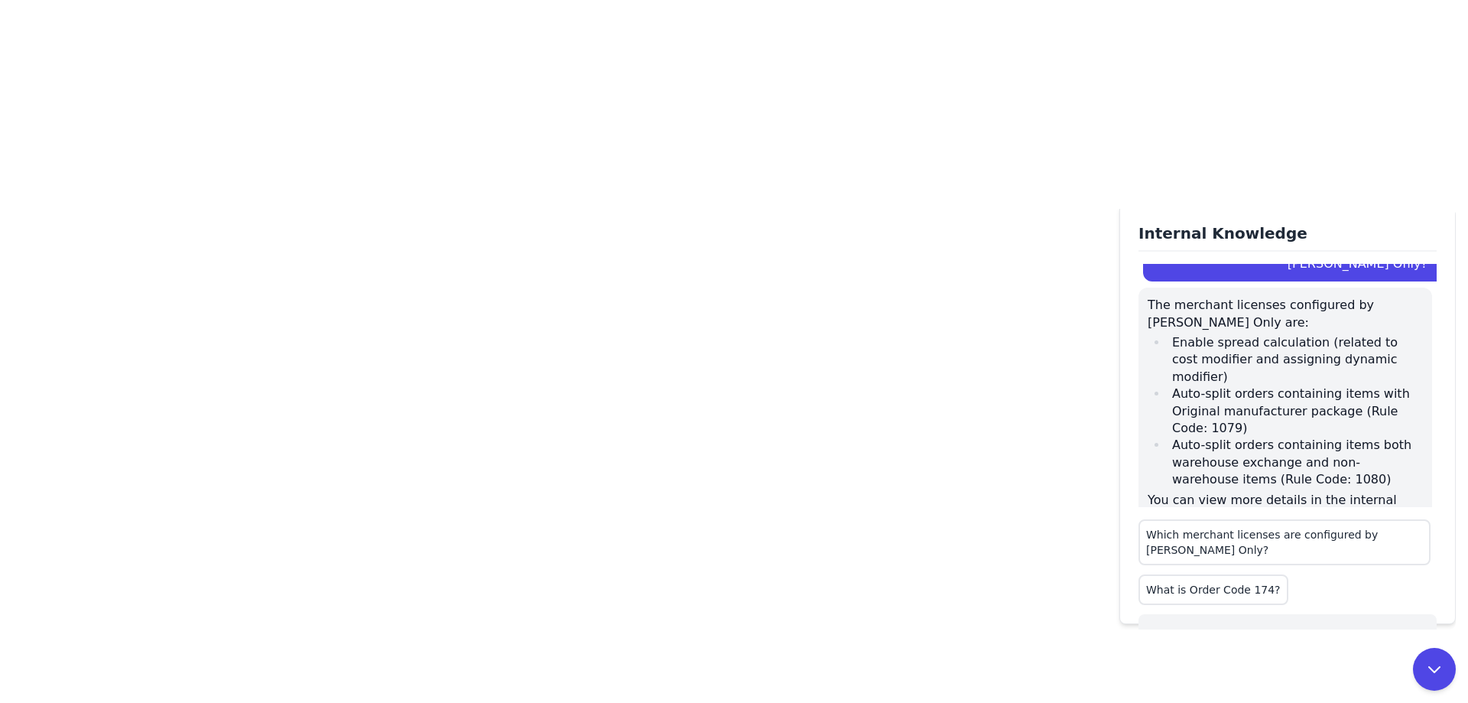
click at [1213, 334] on li "Enable spread calculation (related to cost modifier and assigning dynamic modif…" at bounding box center [1295, 359] width 255 height 51
drag, startPoint x: 1148, startPoint y: 302, endPoint x: 1420, endPoint y: 308, distance: 272.3
click at [1420, 308] on p "The merchant licenses configured by [PERSON_NAME] Only are:" at bounding box center [1285, 314] width 275 height 34
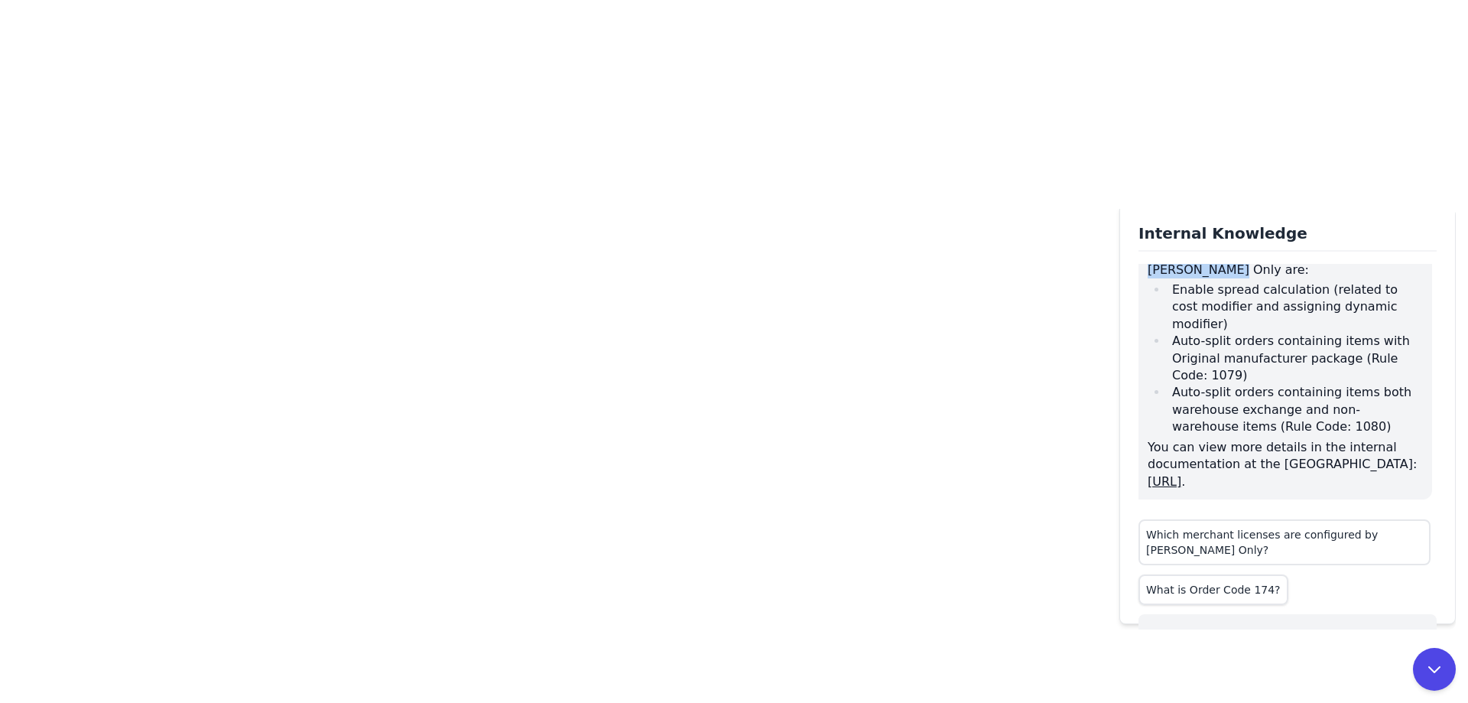
click at [1195, 577] on button "What is Order Code 174?" at bounding box center [1214, 589] width 150 height 31
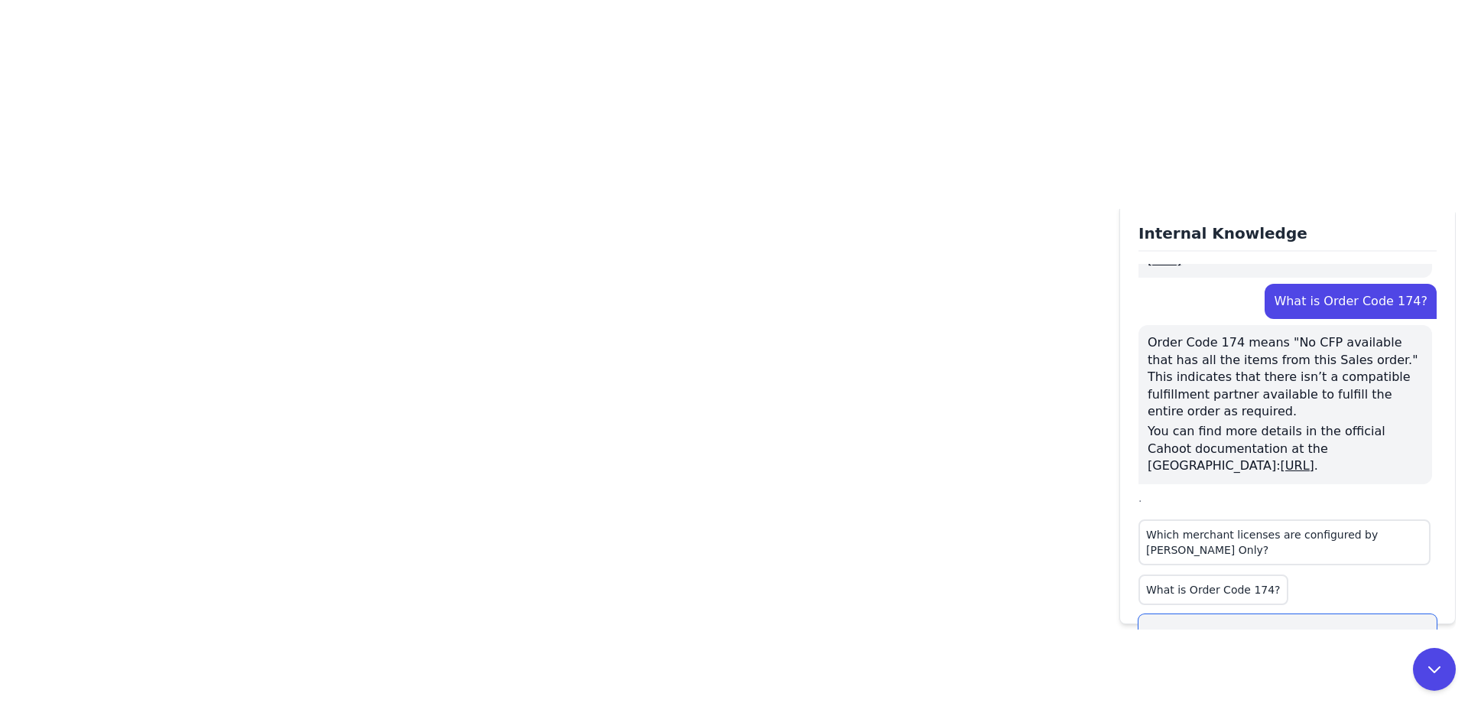
scroll to position [369, 0]
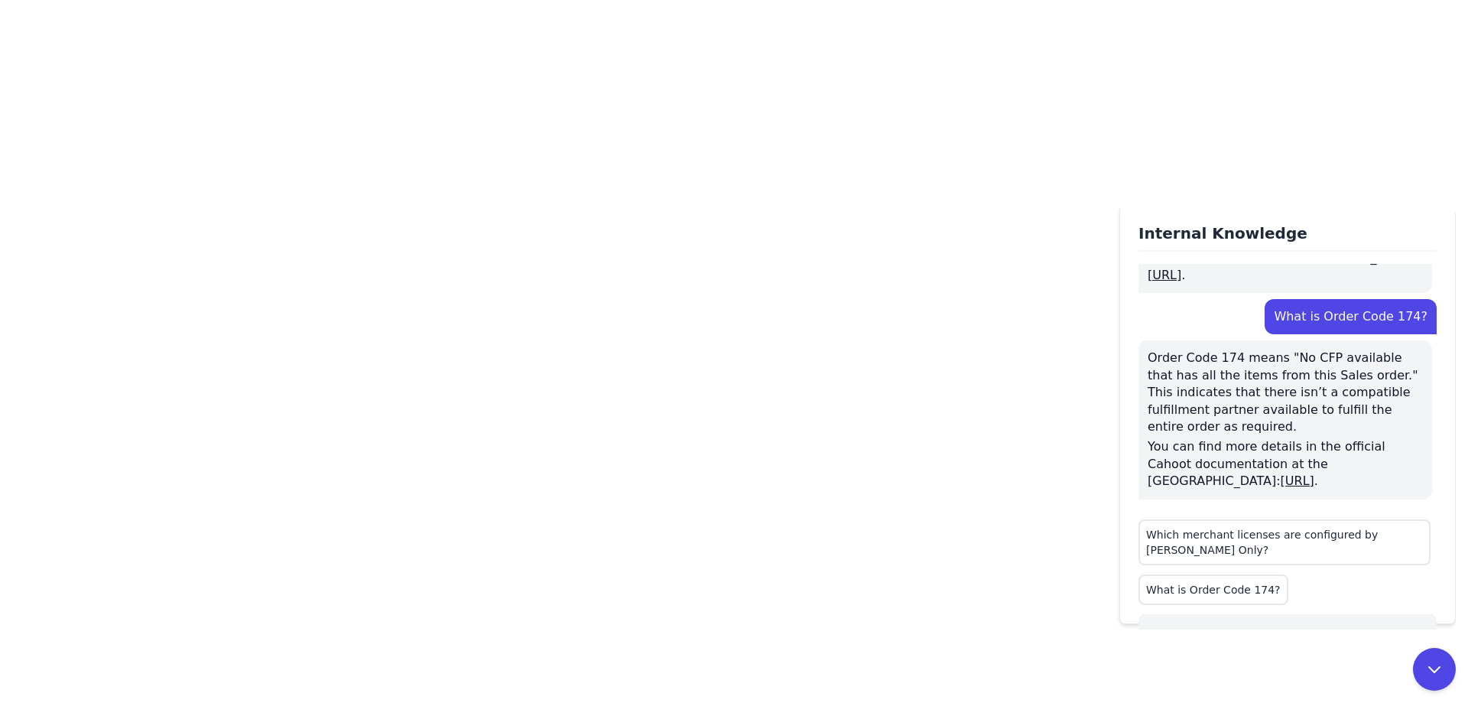
click at [1370, 349] on p "Order Code 174 means "No CFP available that has all the items from this Sales o…" at bounding box center [1285, 392] width 275 height 86
click at [1254, 376] on p "Order Code 174 means "No CFP available that has all the items from this Sales o…" at bounding box center [1285, 392] width 275 height 86
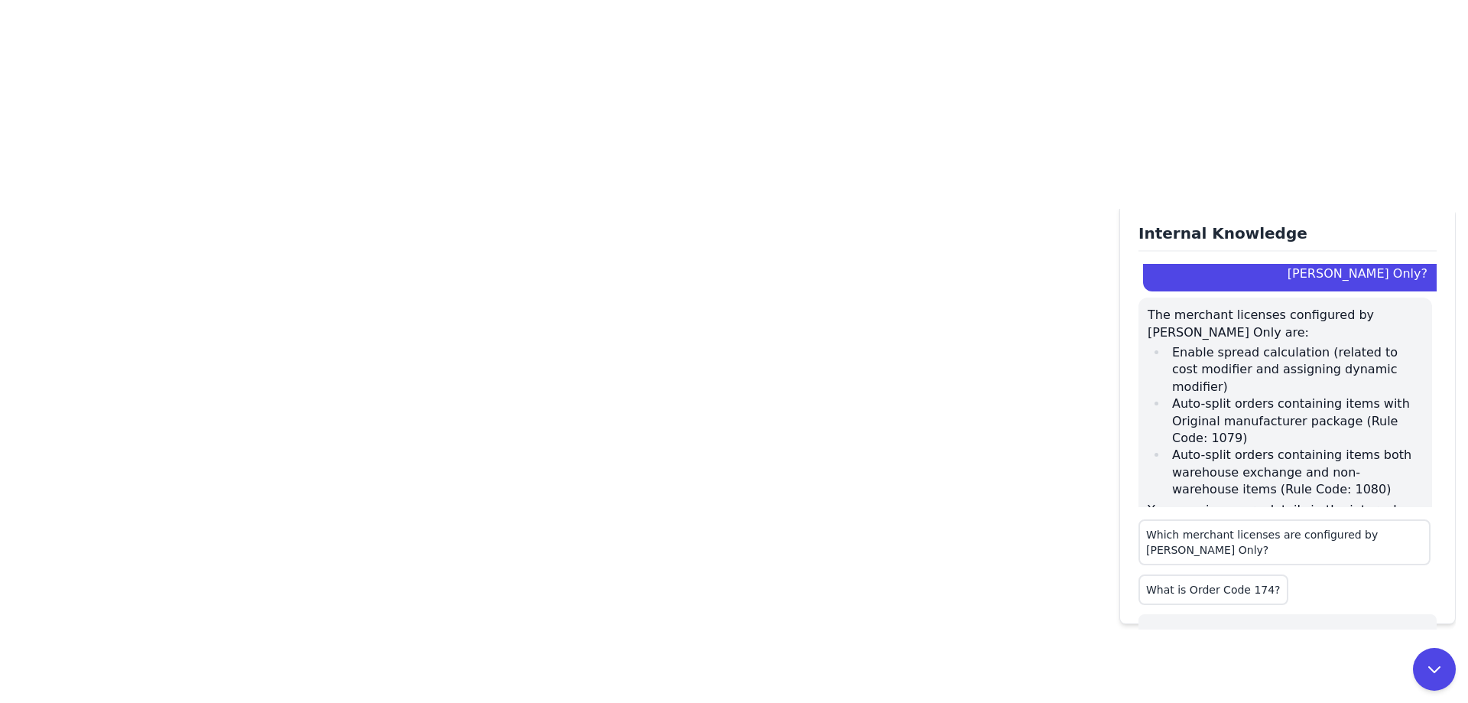
scroll to position [0, 0]
